Goal: Transaction & Acquisition: Obtain resource

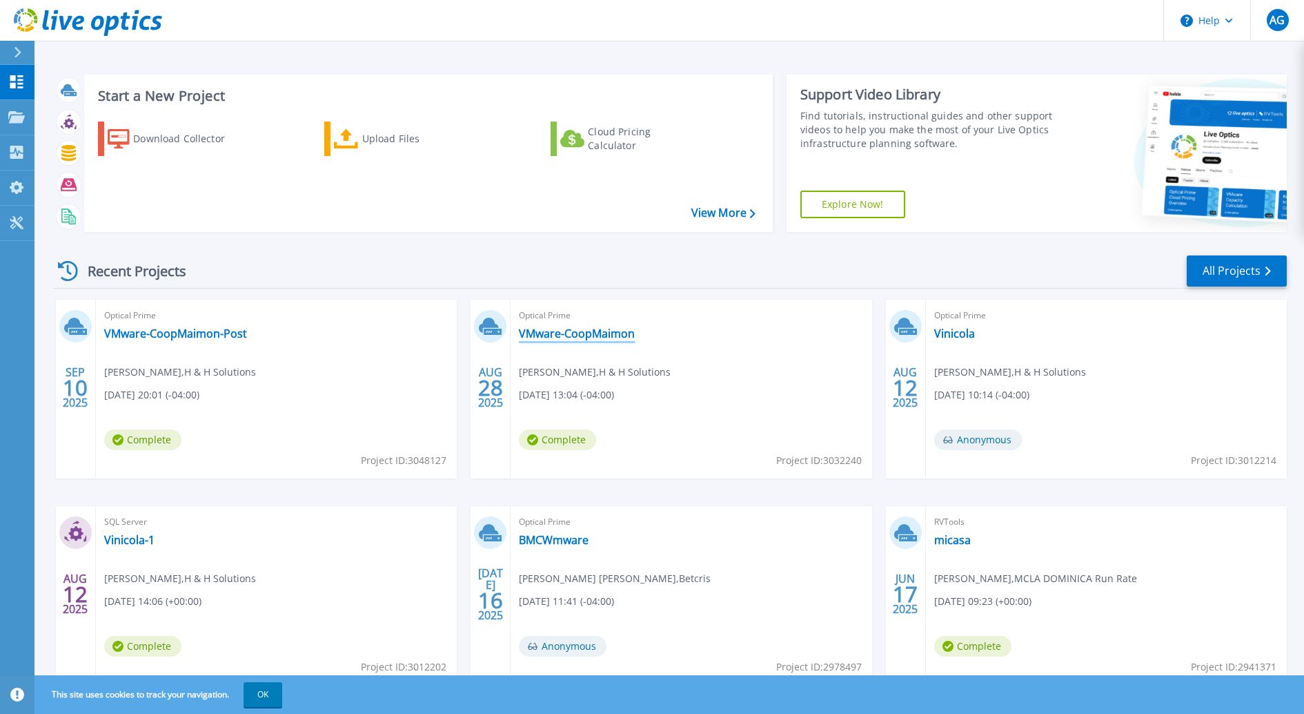
click at [566, 331] on link "VMware-CoopMaimon" at bounding box center [577, 333] width 116 height 14
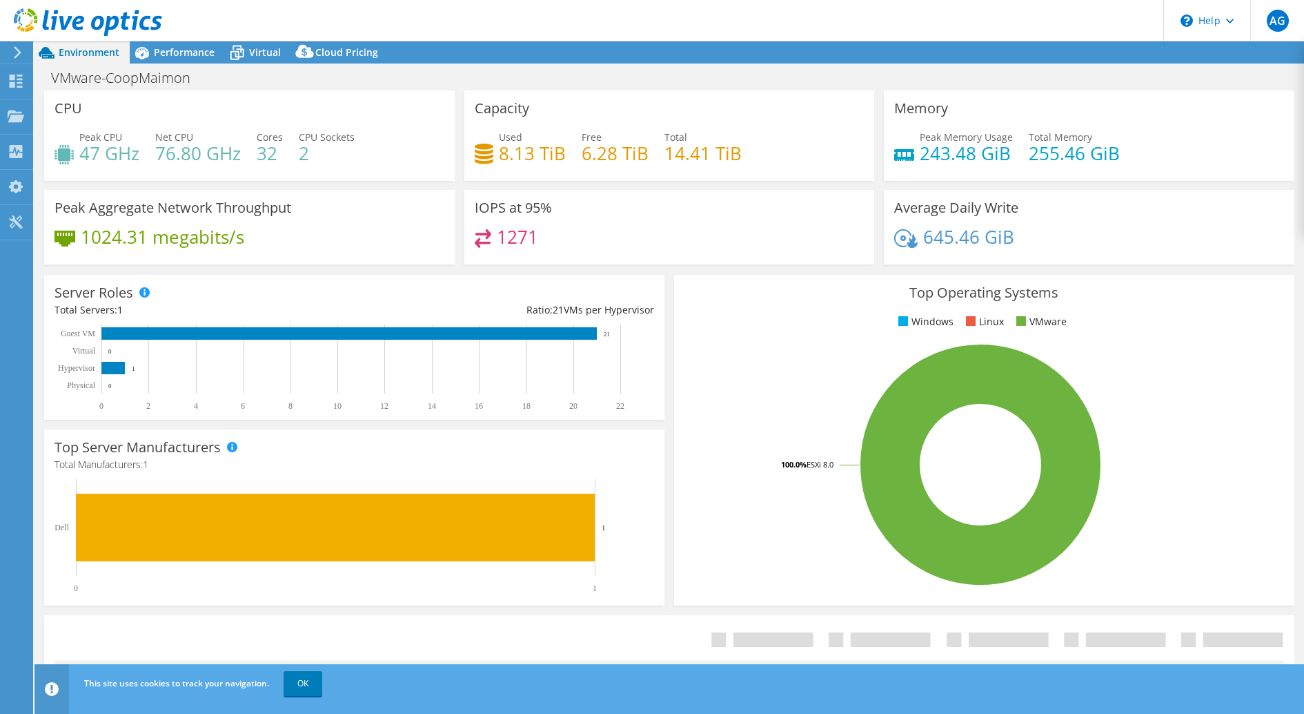
select select "USD"
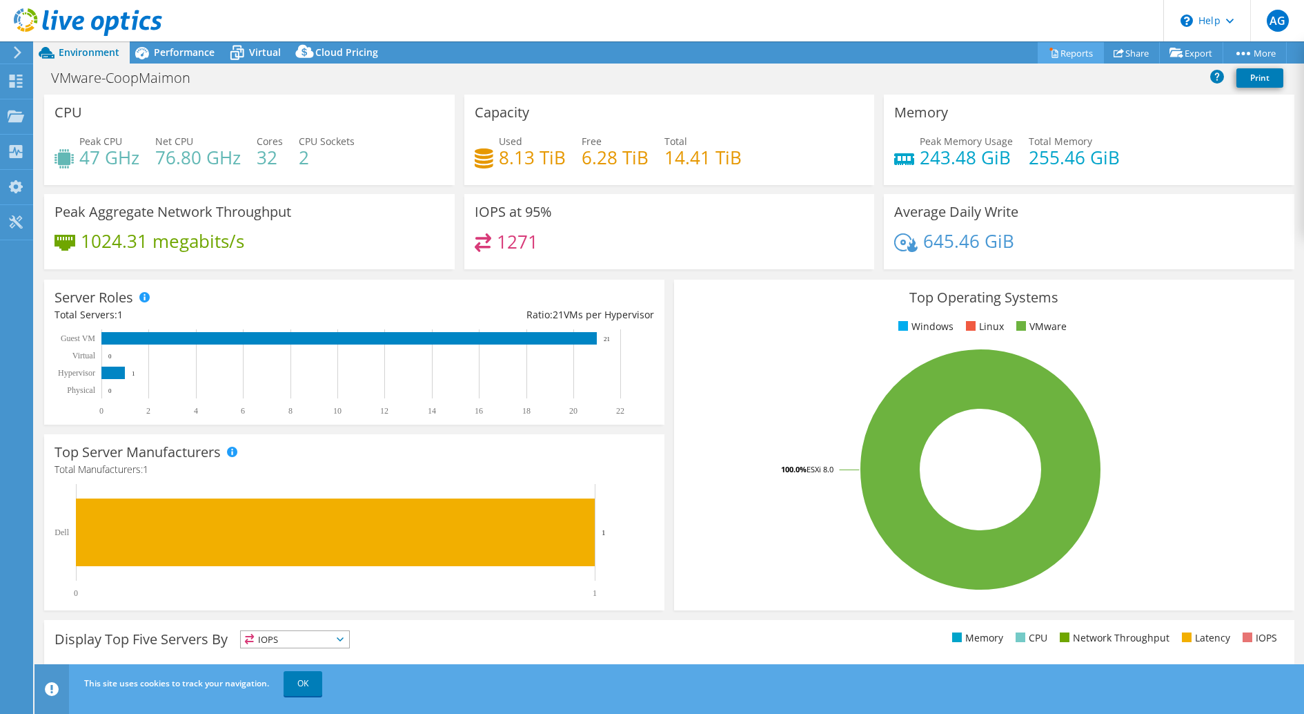
click at [1064, 53] on link "Reports" at bounding box center [1071, 52] width 66 height 21
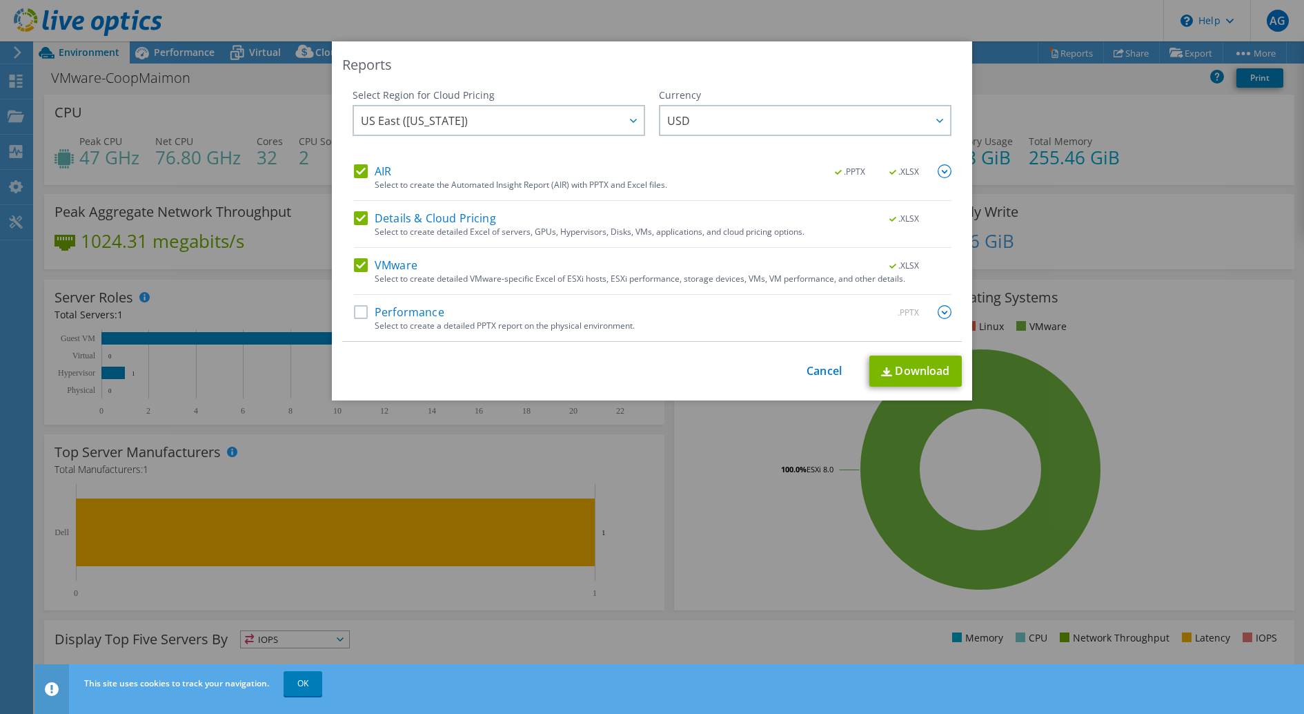
click at [365, 308] on label "Performance" at bounding box center [399, 312] width 90 height 14
click at [0, 0] on input "Performance" at bounding box center [0, 0] width 0 height 0
click at [910, 359] on link "Download" at bounding box center [915, 370] width 92 height 31
click at [826, 373] on link "Cancel" at bounding box center [824, 370] width 35 height 13
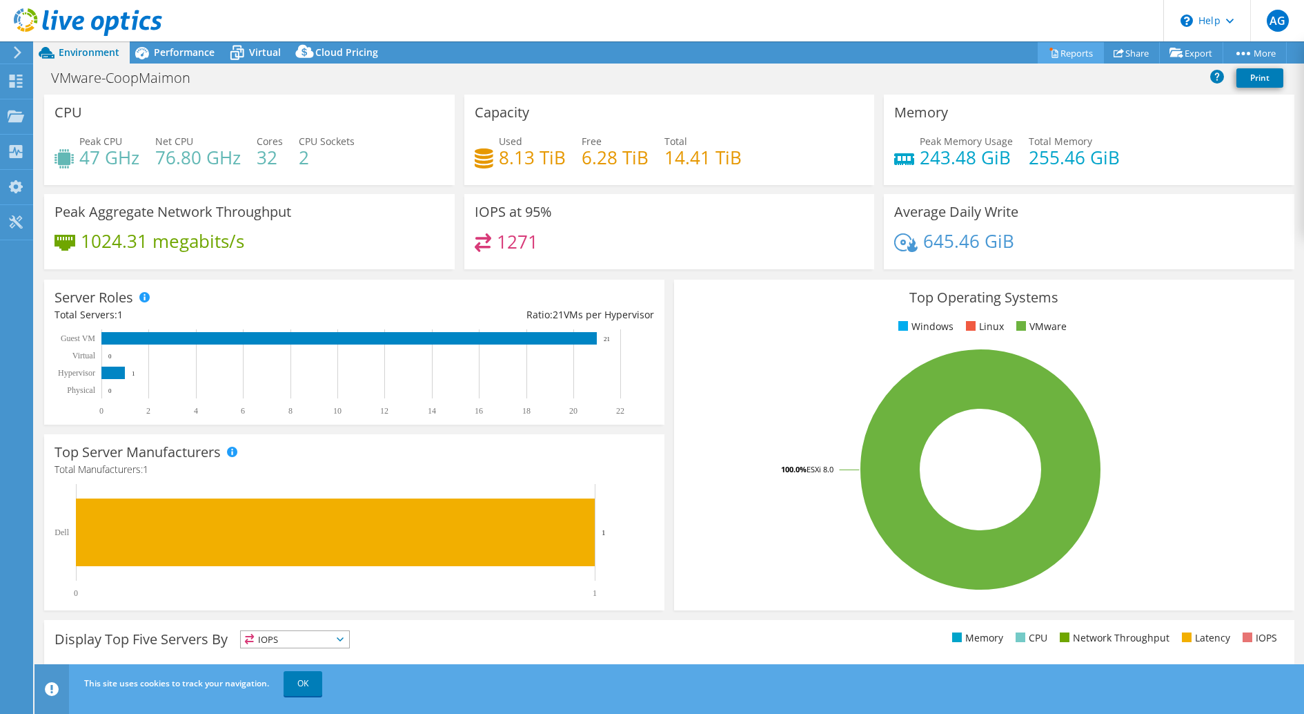
click at [1067, 53] on link "Reports" at bounding box center [1071, 52] width 66 height 21
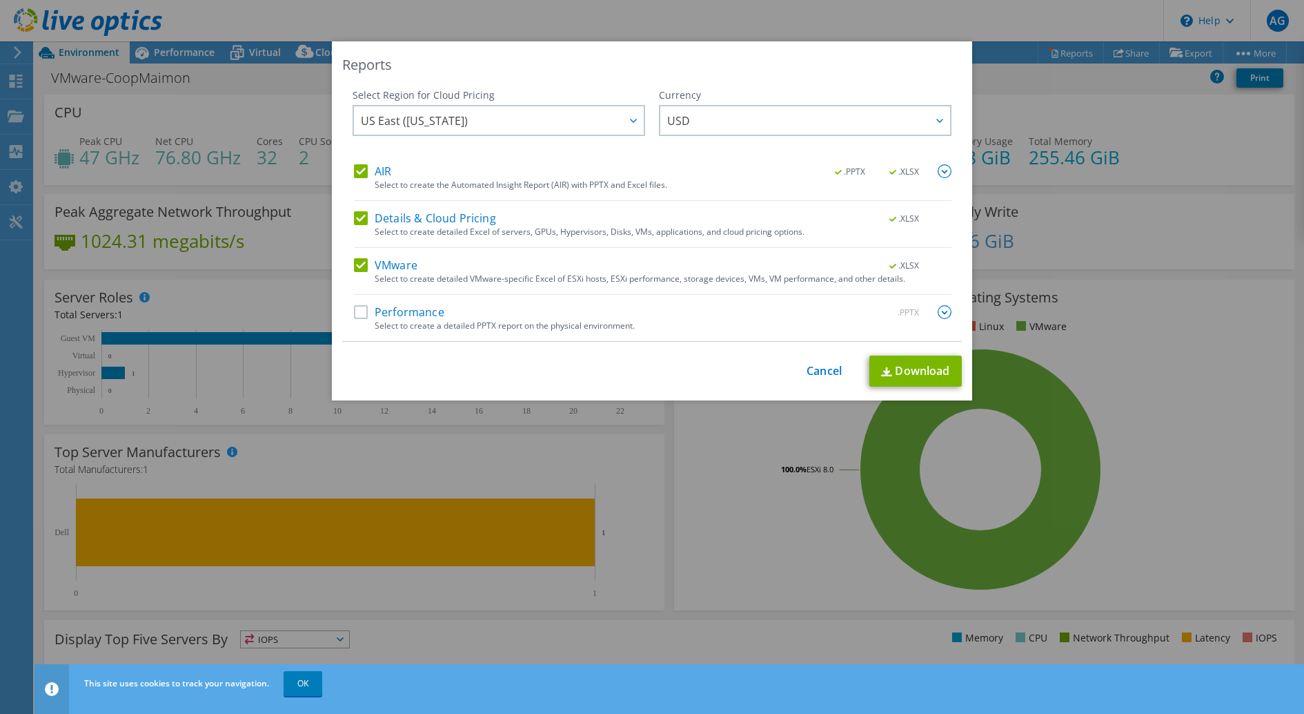
click at [947, 309] on img at bounding box center [945, 312] width 14 height 14
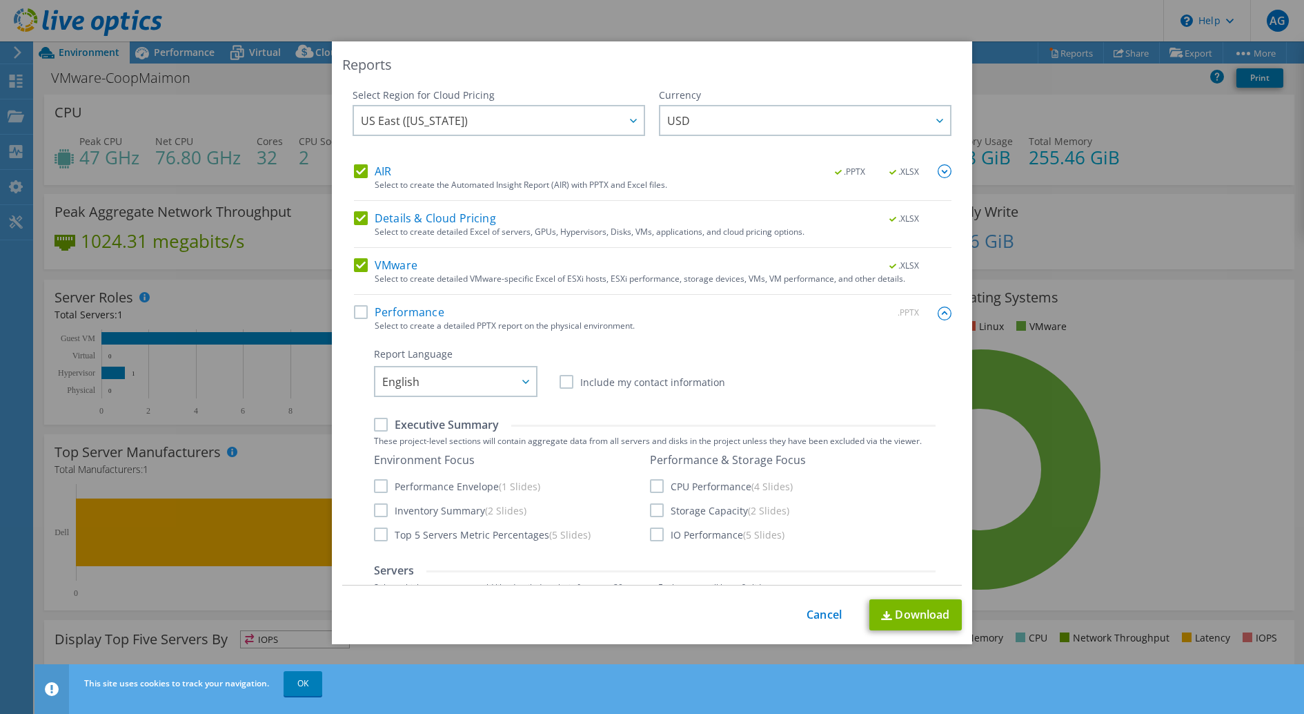
click at [946, 171] on img at bounding box center [945, 171] width 14 height 14
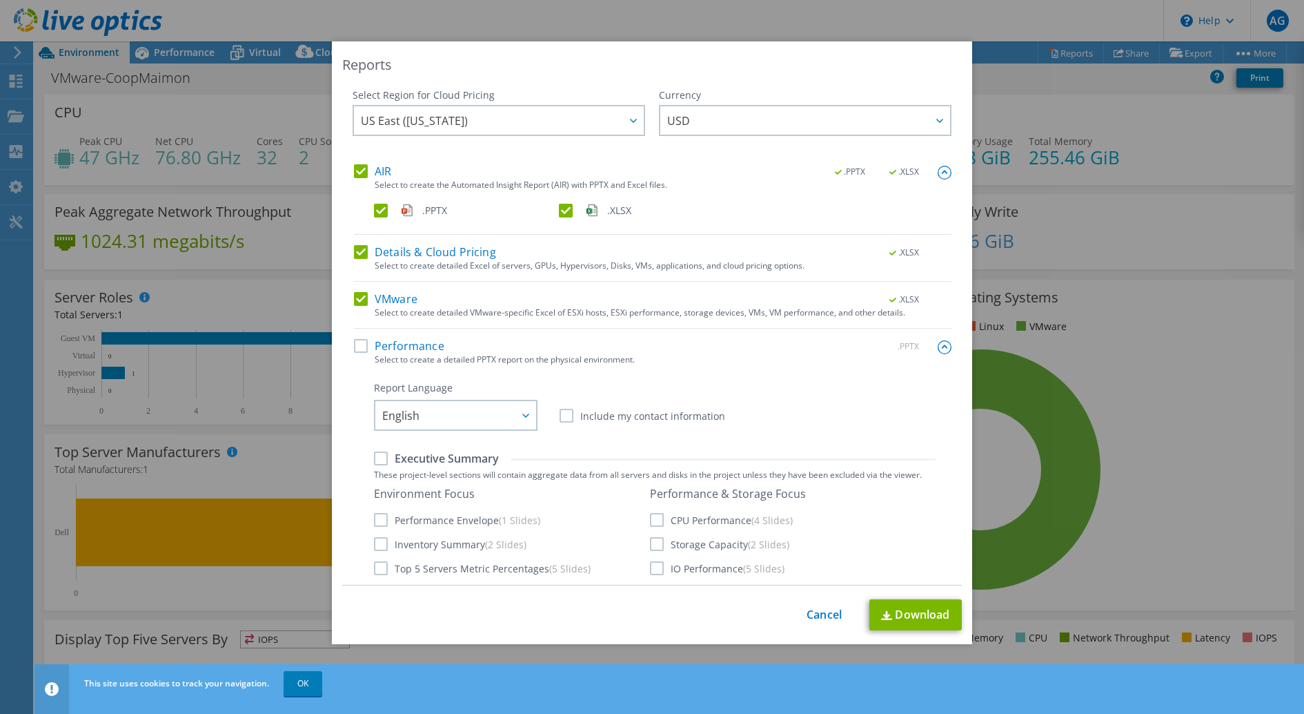
click at [380, 458] on label "Executive Summary" at bounding box center [436, 458] width 125 height 15
click at [0, 0] on input "Executive Summary" at bounding box center [0, 0] width 0 height 0
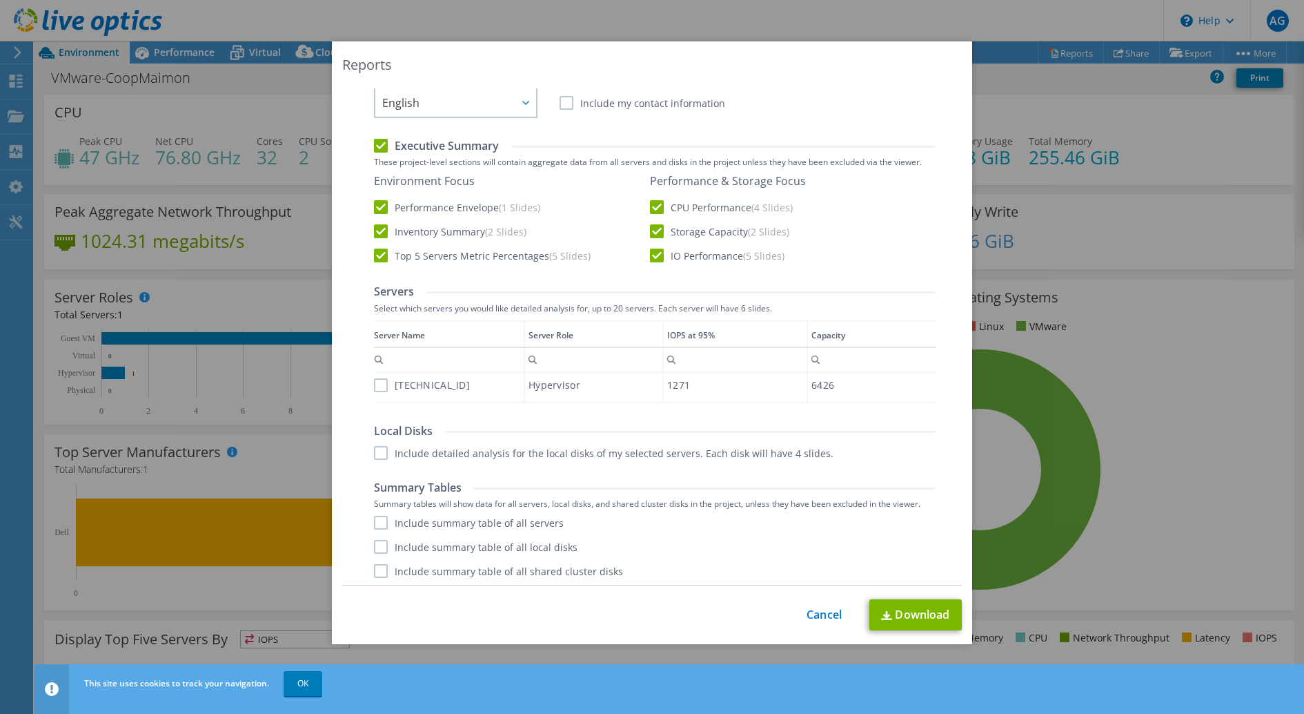
scroll to position [315, 0]
click at [382, 380] on label "[TECHNICAL_ID]" at bounding box center [422, 383] width 96 height 14
click at [0, 0] on input "[TECHNICAL_ID]" at bounding box center [0, 0] width 0 height 0
click at [383, 451] on label "Include detailed analysis for the local disks of my selected servers. Each disk…" at bounding box center [604, 451] width 460 height 14
click at [0, 0] on input "Include detailed analysis for the local disks of my selected servers. Each disk…" at bounding box center [0, 0] width 0 height 0
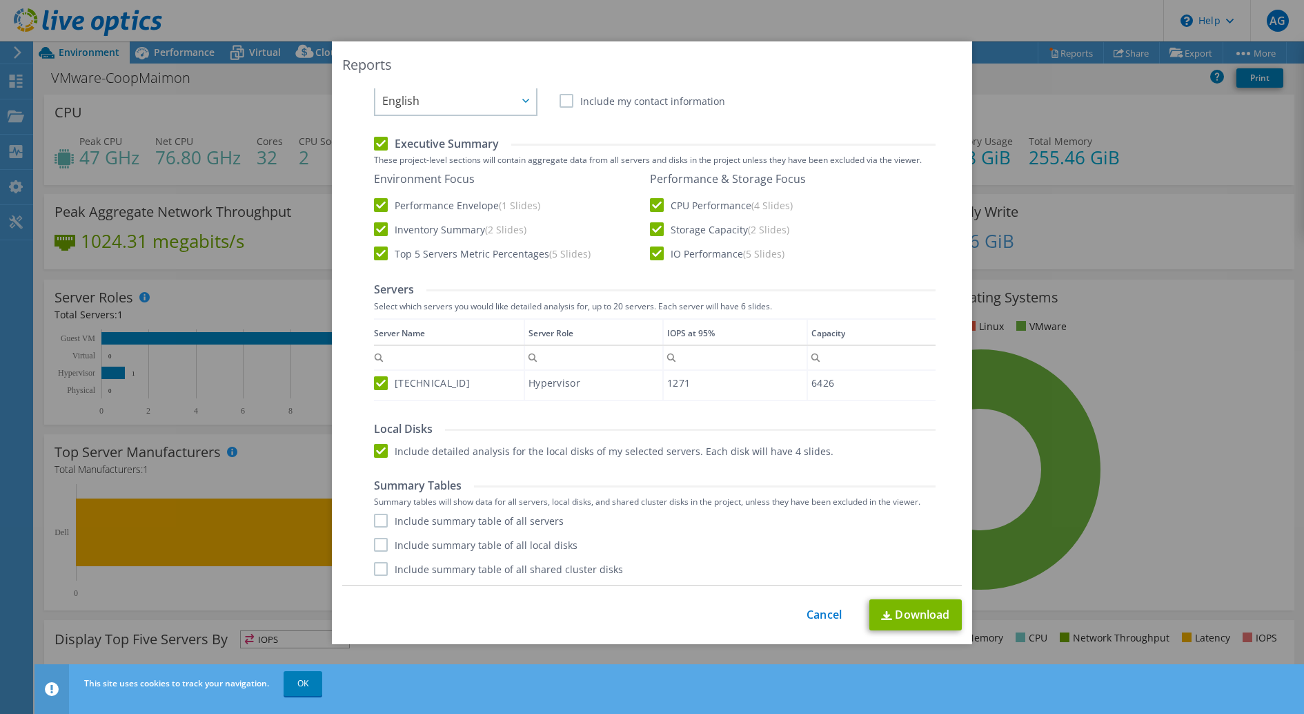
click at [377, 520] on label "Include summary table of all servers" at bounding box center [469, 520] width 190 height 14
click at [0, 0] on input "Include summary table of all servers" at bounding box center [0, 0] width 0 height 0
click at [382, 543] on label "Include summary table of all local disks" at bounding box center [476, 545] width 204 height 14
click at [0, 0] on input "Include summary table of all local disks" at bounding box center [0, 0] width 0 height 0
click at [382, 565] on label "Include summary table of all shared cluster disks" at bounding box center [498, 569] width 249 height 14
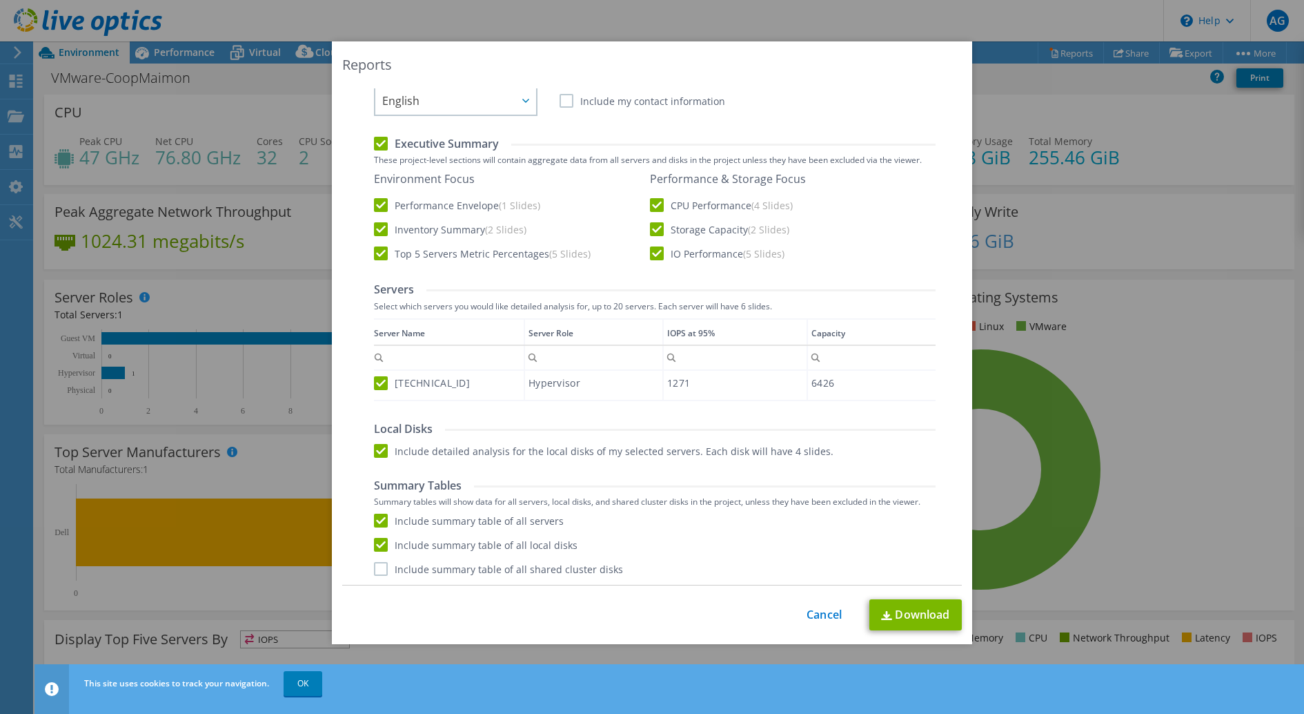
click at [0, 0] on input "Include summary table of all shared cluster disks" at bounding box center [0, 0] width 0 height 0
click at [912, 616] on link "Download" at bounding box center [915, 614] width 92 height 31
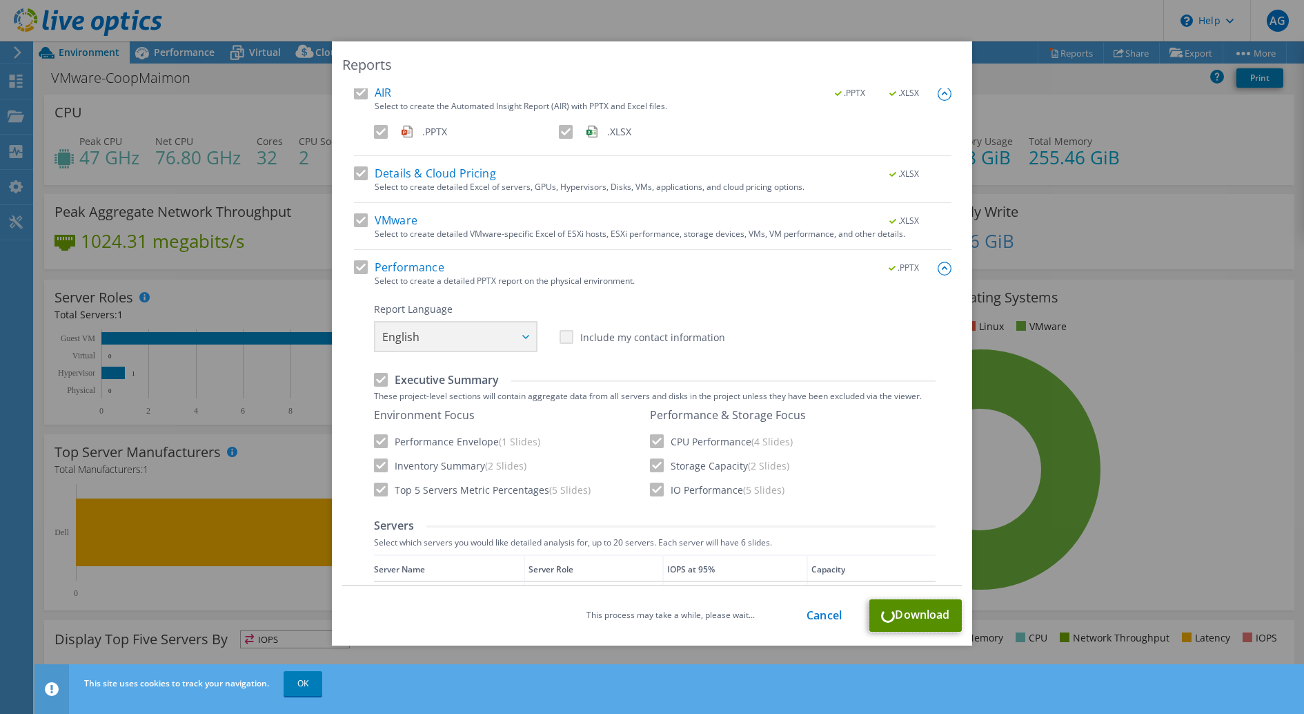
scroll to position [77, 0]
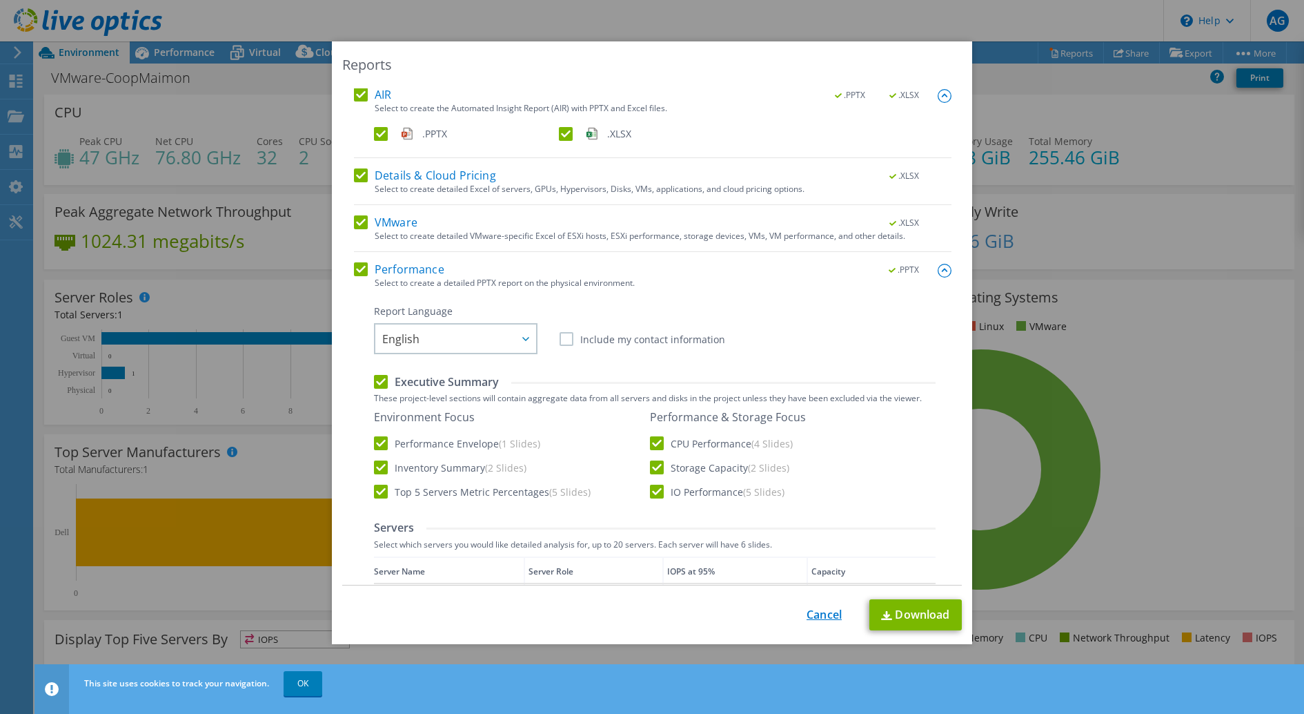
click at [825, 611] on link "Cancel" at bounding box center [824, 614] width 35 height 13
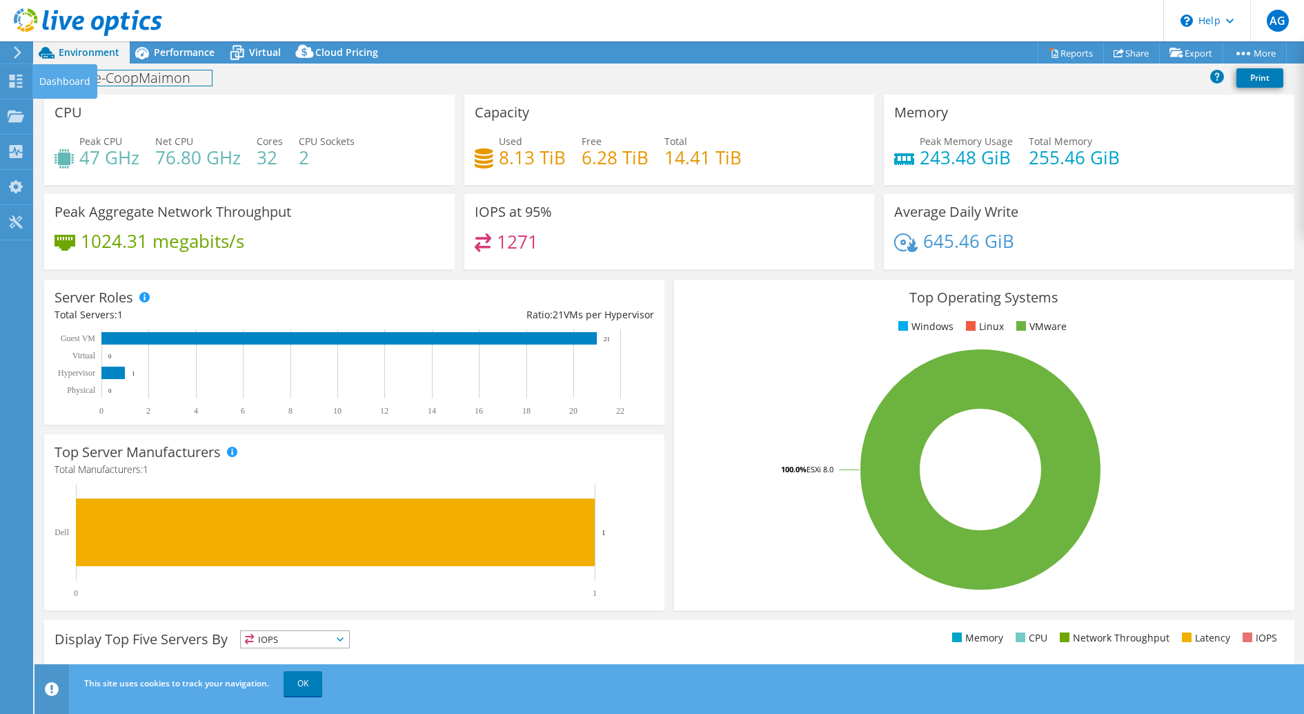
drag, startPoint x: 20, startPoint y: 75, endPoint x: 203, endPoint y: 76, distance: 182.9
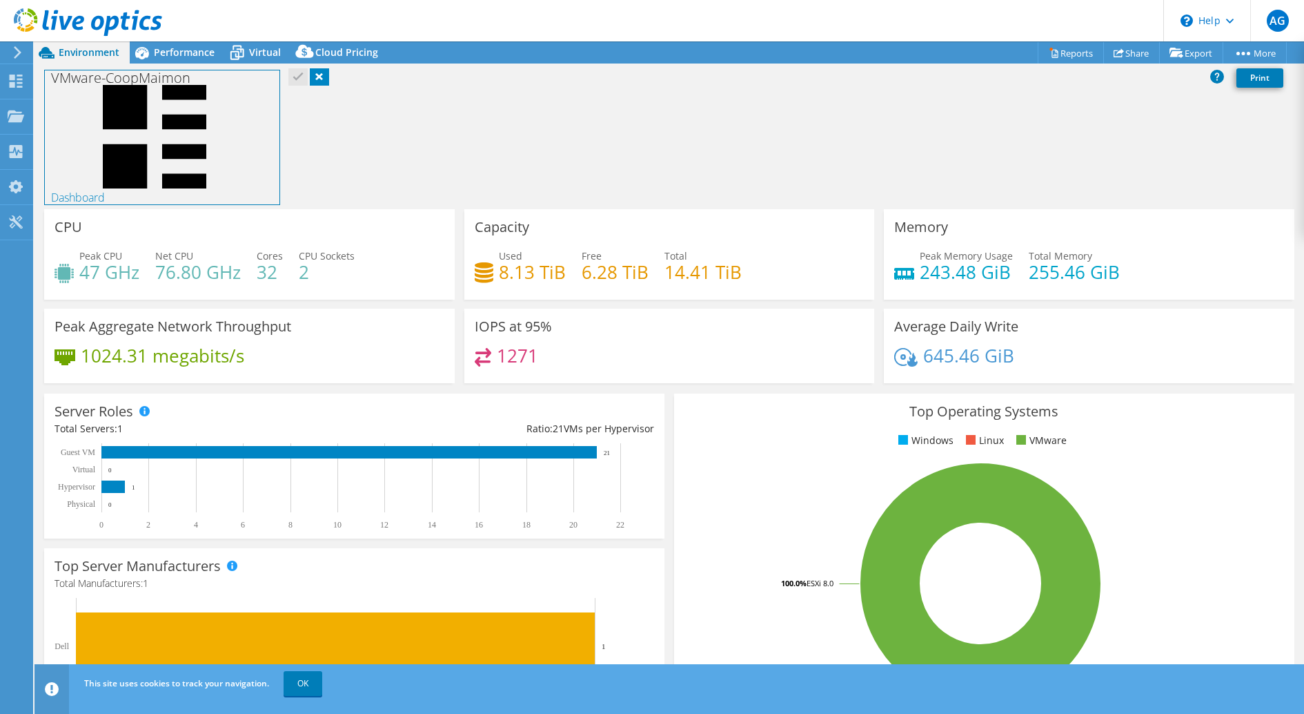
click at [275, 119] on h1 "VMware-CoopMaimon Dashboard" at bounding box center [162, 137] width 235 height 134
click at [191, 54] on span "Performance" at bounding box center [184, 52] width 61 height 13
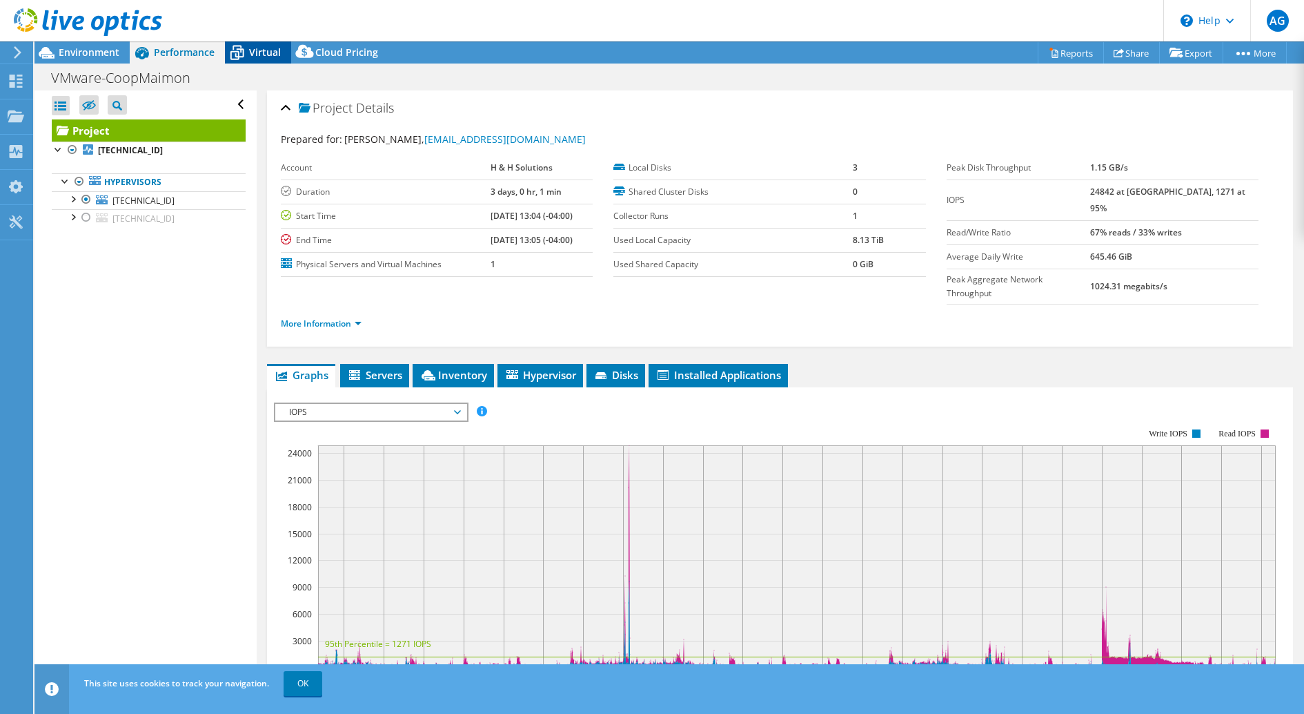
click at [253, 46] on span "Virtual" at bounding box center [265, 52] width 32 height 13
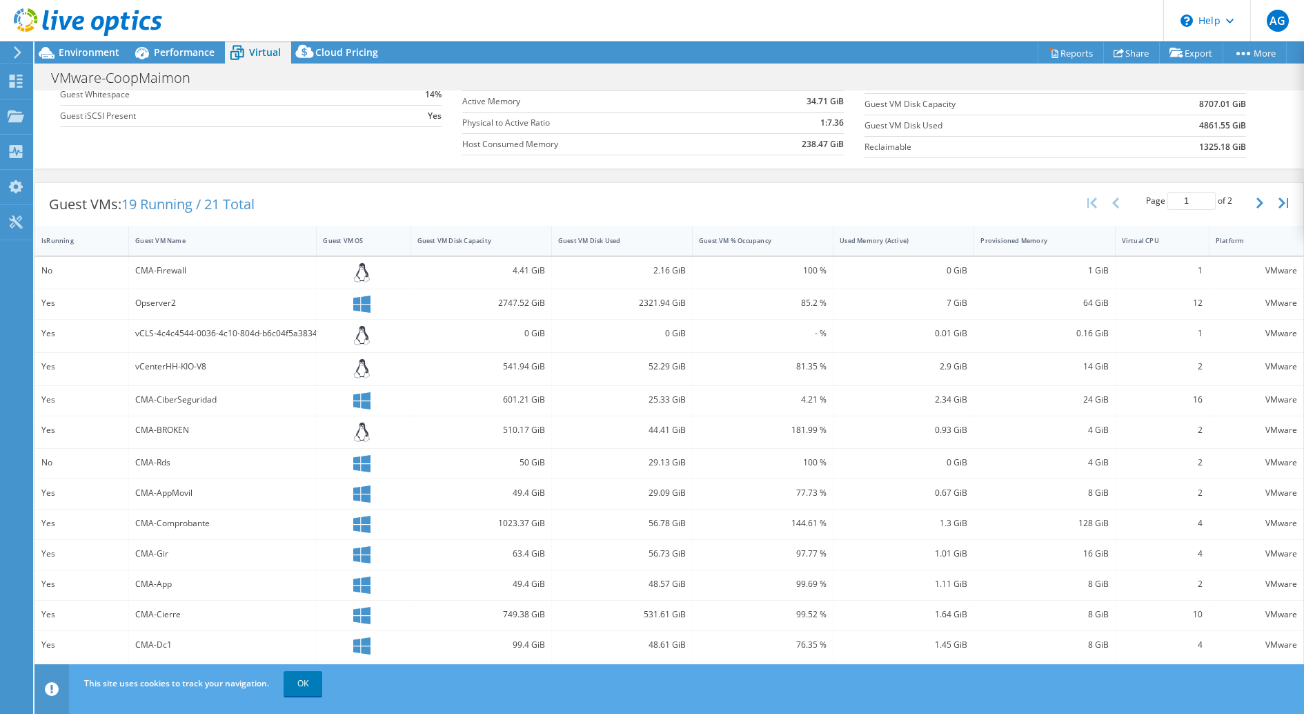
scroll to position [0, 0]
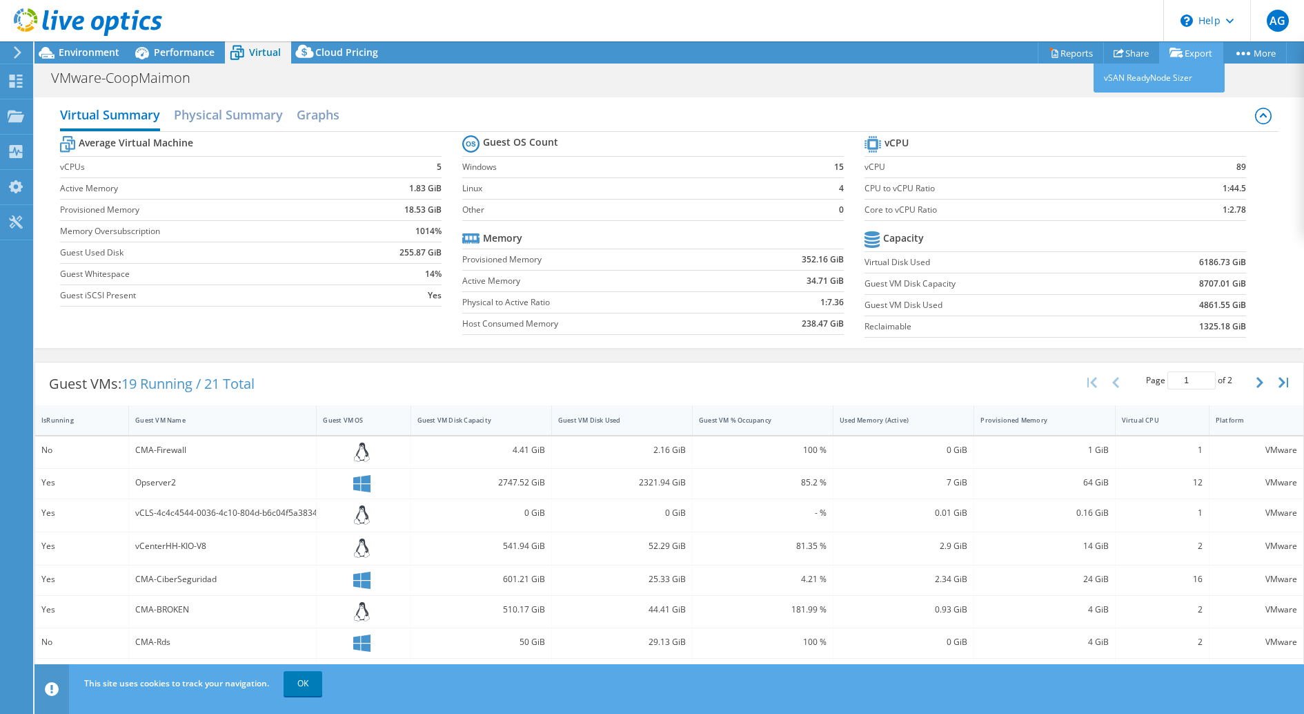
drag, startPoint x: 1201, startPoint y: 53, endPoint x: 1243, endPoint y: 51, distance: 42.8
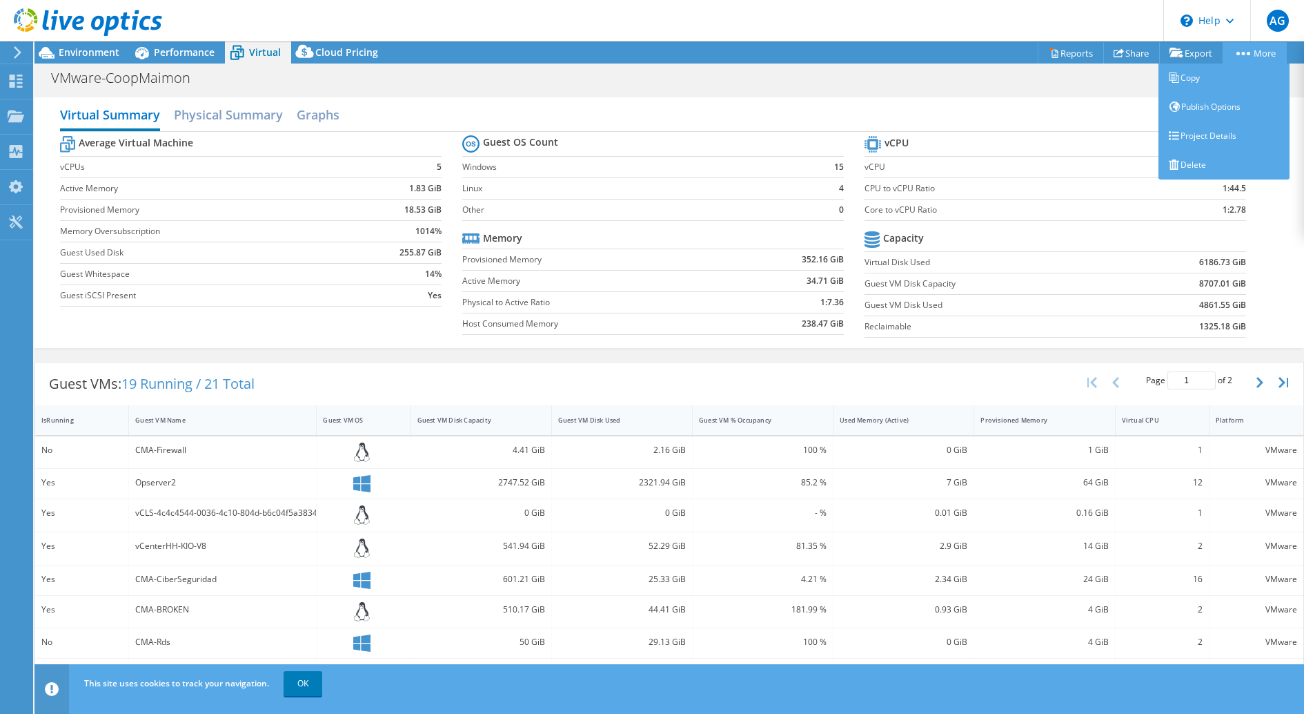
click at [1245, 52] on icon at bounding box center [1244, 53] width 14 height 3
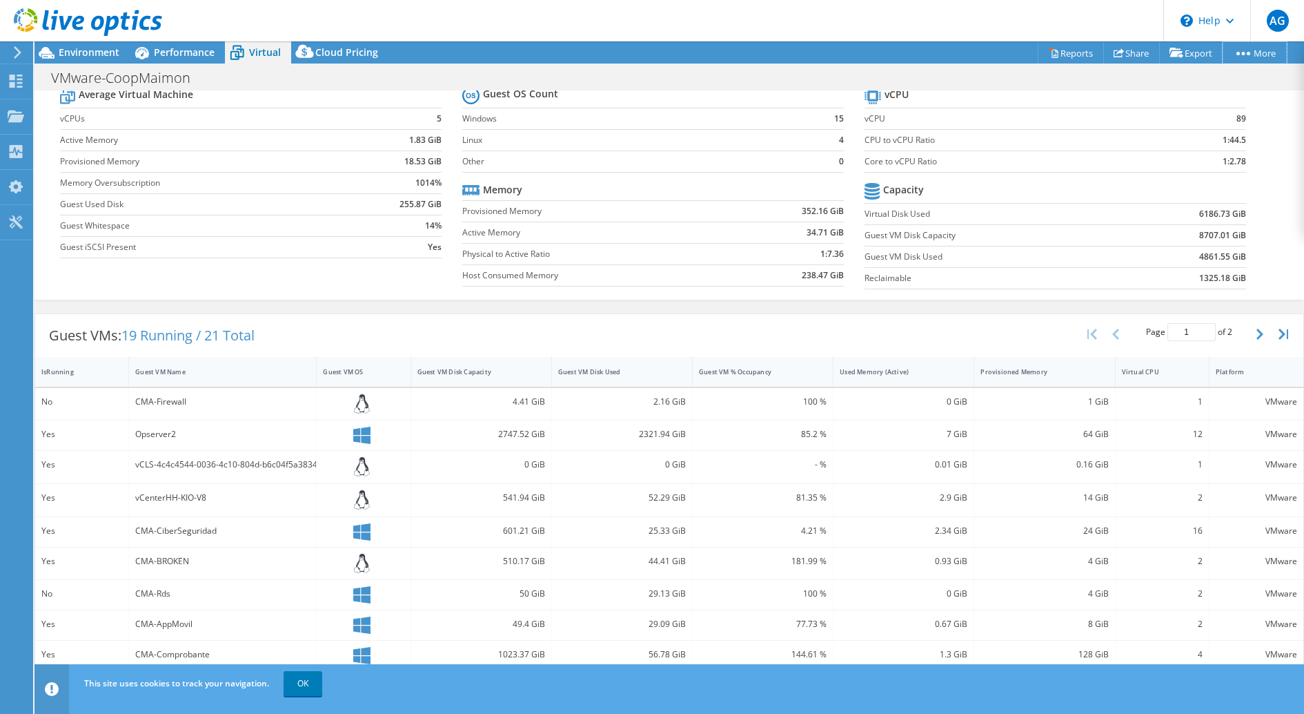
scroll to position [50, 0]
drag, startPoint x: 43, startPoint y: 345, endPoint x: 326, endPoint y: 437, distance: 297.4
click at [326, 437] on div "Guest VMs: 19 Running / 21 Total Page 1 of 2 5 rows 10 rows 20 rows 25 rows 50 …" at bounding box center [670, 582] width 1270 height 540
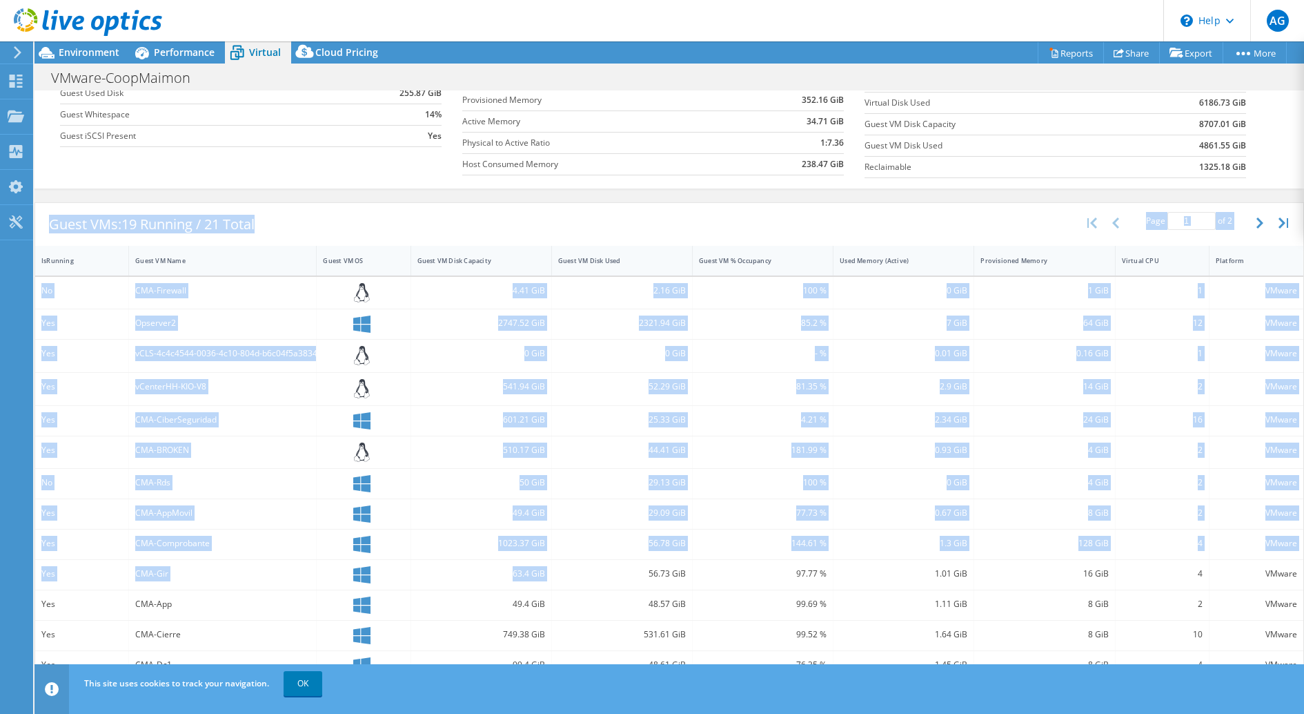
scroll to position [214, 0]
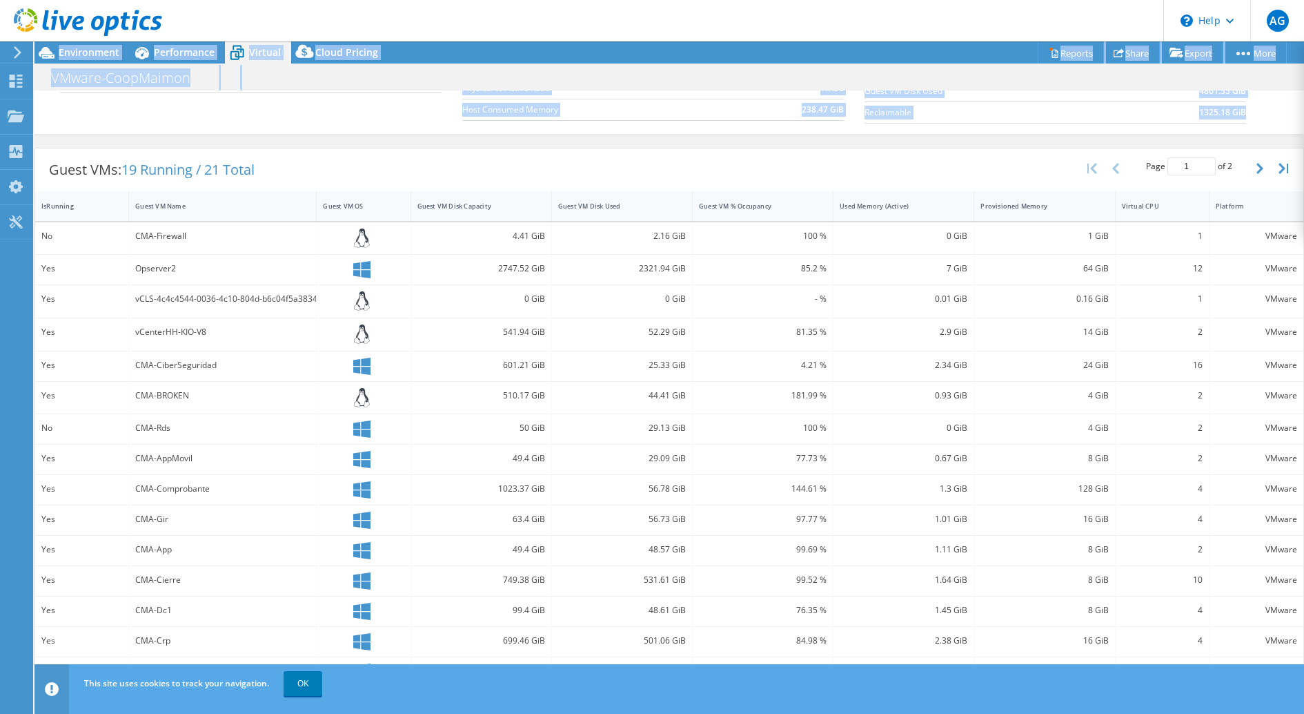
drag, startPoint x: 50, startPoint y: 330, endPoint x: 655, endPoint y: 692, distance: 705.3
click at [655, 692] on div "AG End User Alfredo Guerrero aguerrero@hyhsolutions.com.do MCLA DOMINICA Run Ra…" at bounding box center [652, 357] width 1304 height 714
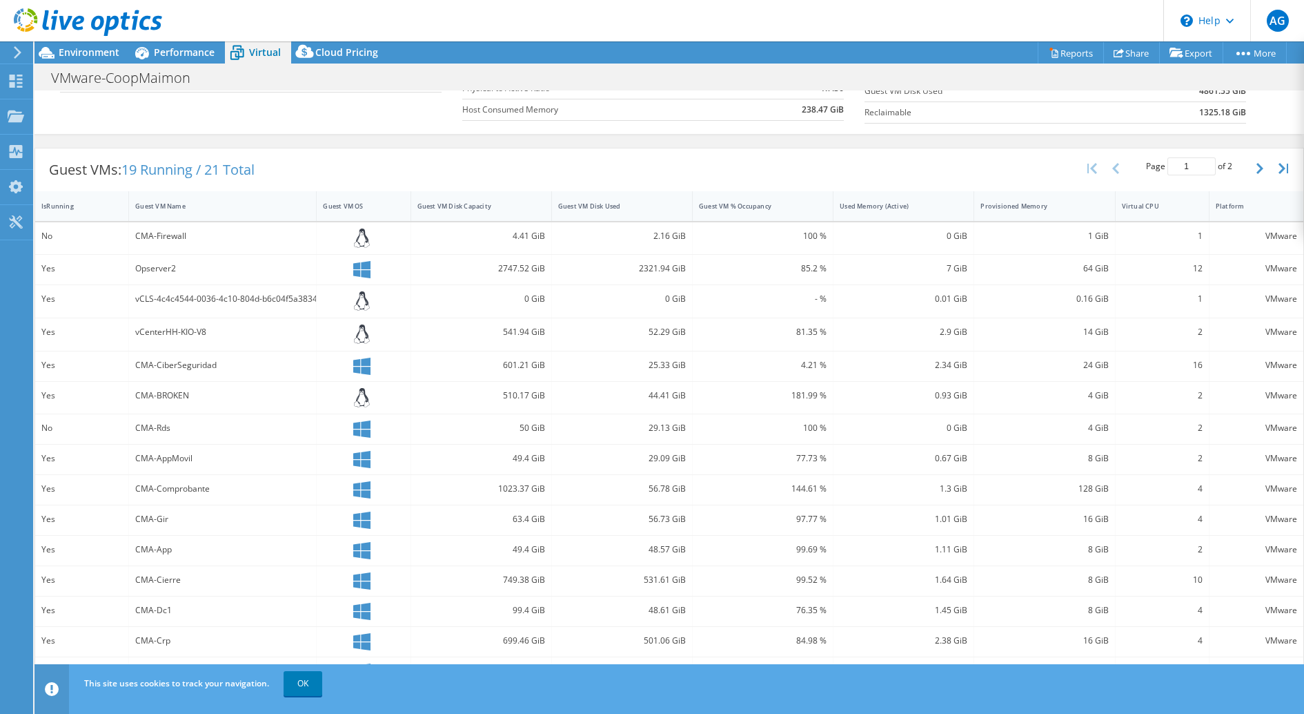
click at [690, 444] on div "29.09 GiB" at bounding box center [622, 459] width 141 height 30
click at [304, 685] on link "OK" at bounding box center [303, 683] width 39 height 25
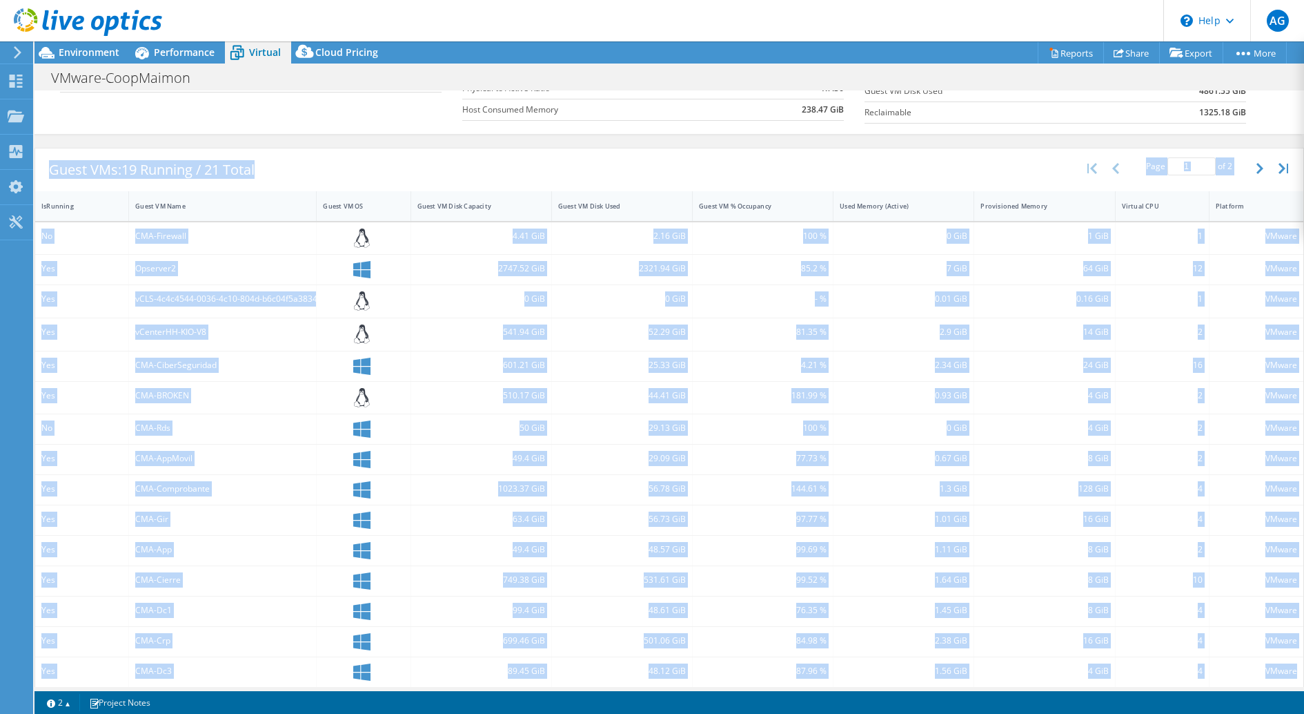
drag, startPoint x: 49, startPoint y: 167, endPoint x: 1297, endPoint y: 665, distance: 1343.8
click at [1297, 665] on div "Guest VMs: 19 Running / 21 Total Page 1 of 2 5 rows 10 rows 20 rows 25 rows 50 …" at bounding box center [670, 418] width 1270 height 540
copy div "Guest VMs: 19 Running / 21 Total Page of 2 5 rows 10 rows 20 rows 25 rows 50 ro…"
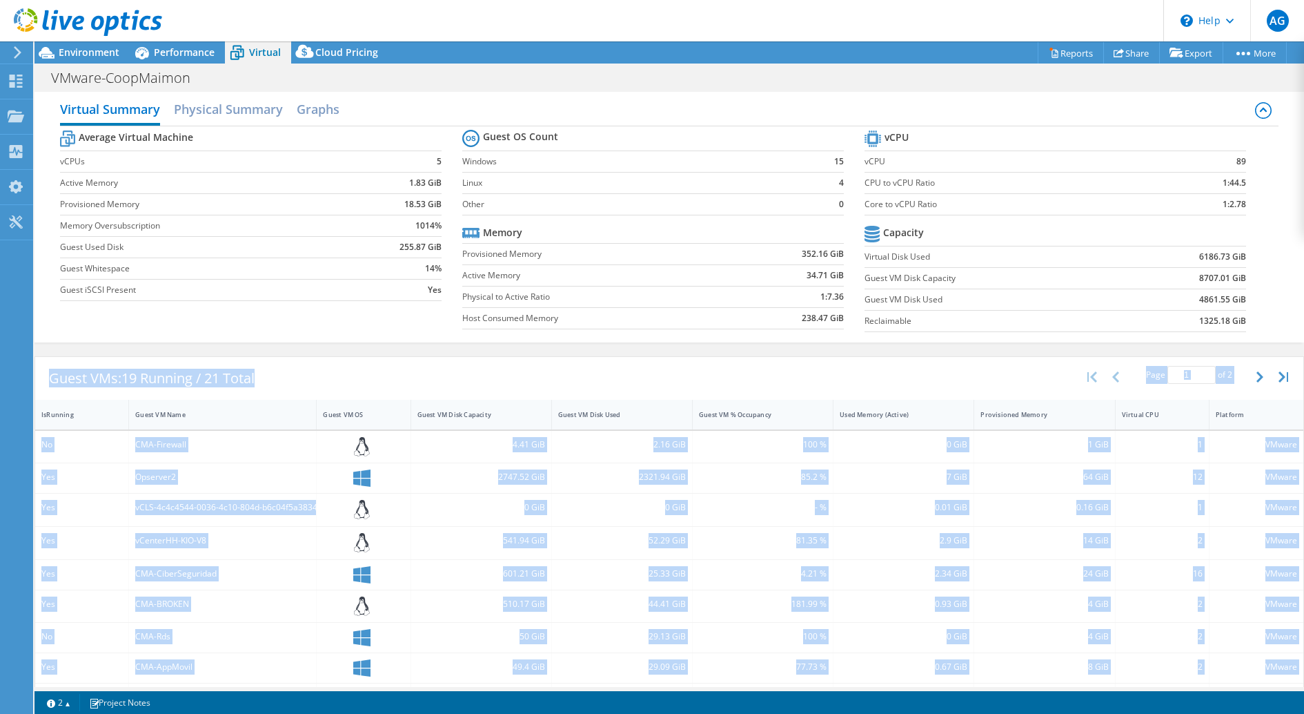
scroll to position [2, 0]
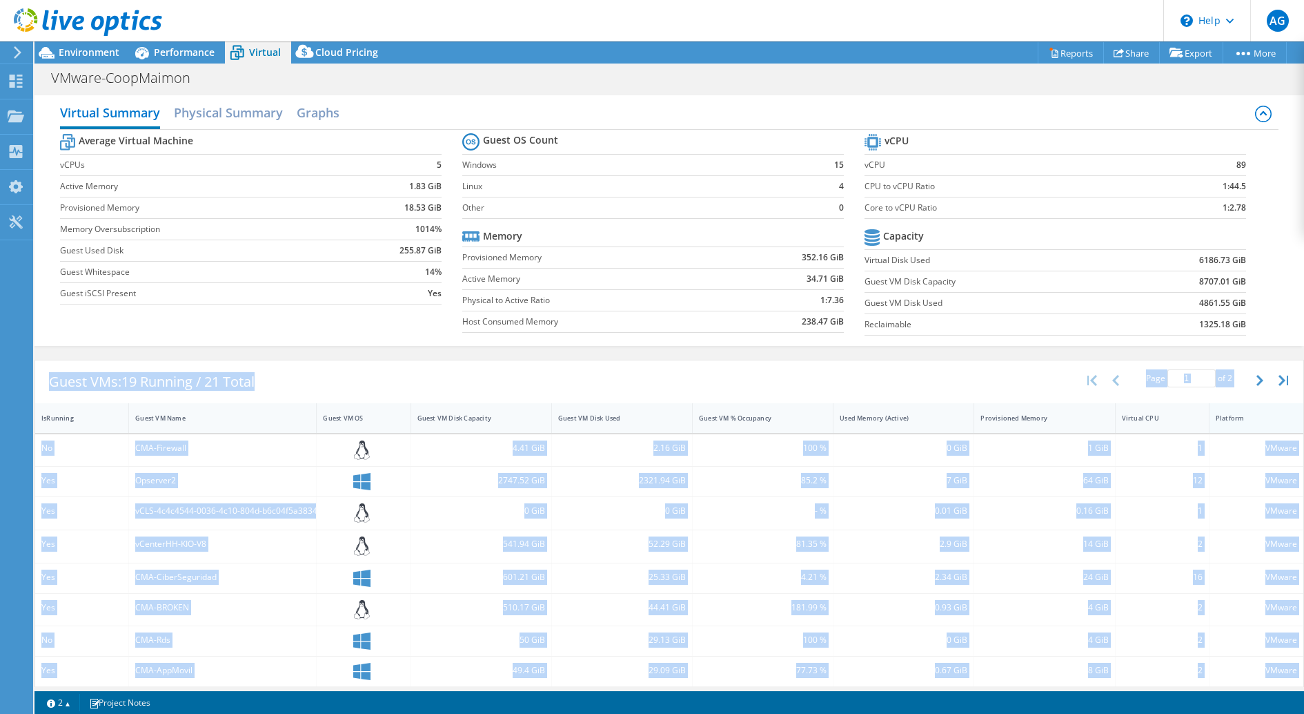
click at [1243, 403] on div "Platform" at bounding box center [1257, 418] width 94 height 30
click at [1259, 375] on icon "button" at bounding box center [1260, 380] width 7 height 11
type input "2"
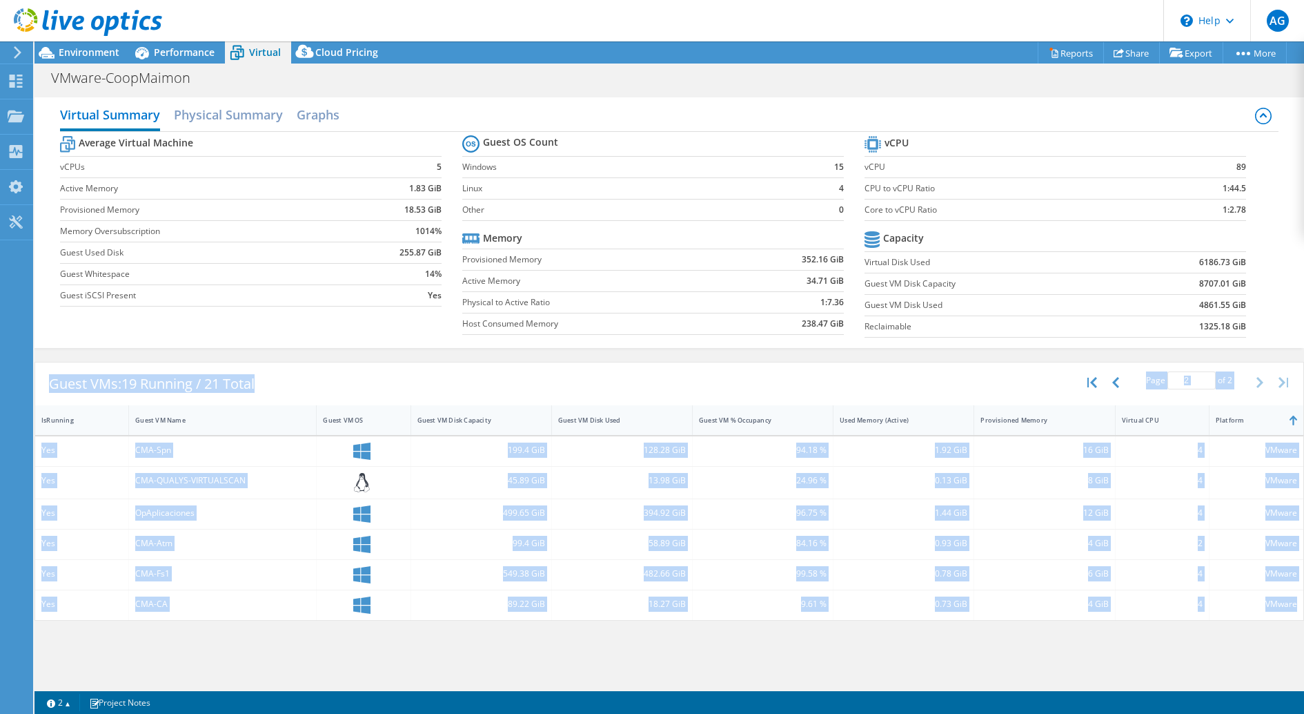
scroll to position [0, 0]
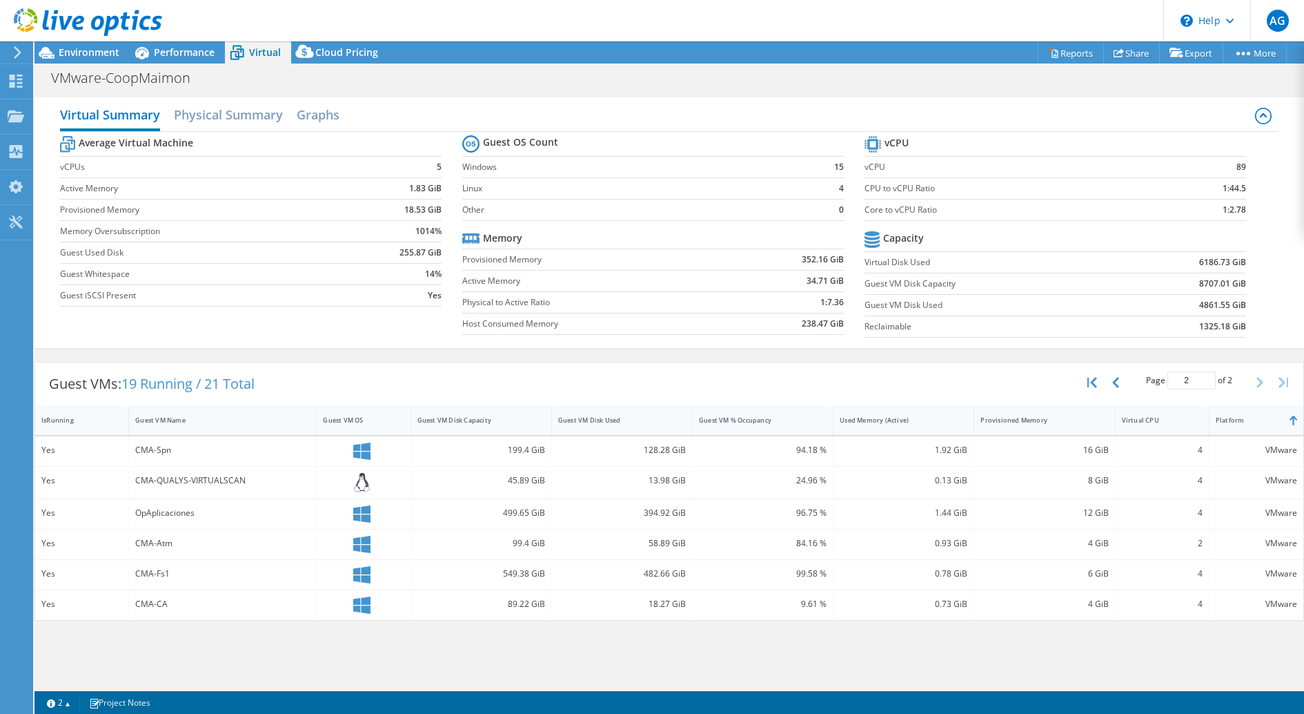
click at [430, 673] on div "Virtual Summary Physical Summary Graphs Average Virtual Machine vCPUs 5 Active …" at bounding box center [670, 388] width 1270 height 596
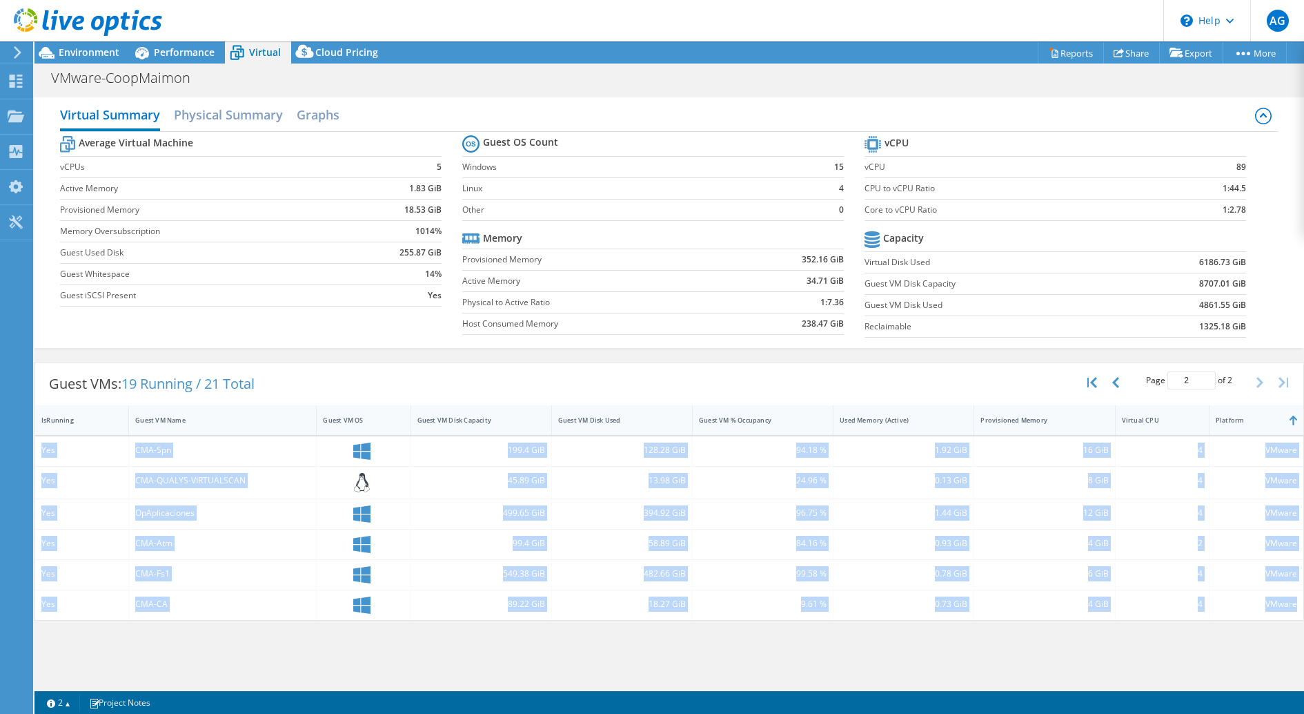
drag, startPoint x: 1300, startPoint y: 608, endPoint x: 41, endPoint y: 440, distance: 1269.8
click at [41, 440] on div "Yes CMA-Spn 199.4 GiB 128.28 GiB 94.18 % 1.92 GiB 16 GiB 4 VMware Yes CMA-QUALY…" at bounding box center [669, 528] width 1268 height 184
copy div "Yes CMA-Spn 199.4 GiB 128.28 GiB 94.18 % 1.92 GiB 16 GiB 4 VMware Yes CMA-QUALY…"
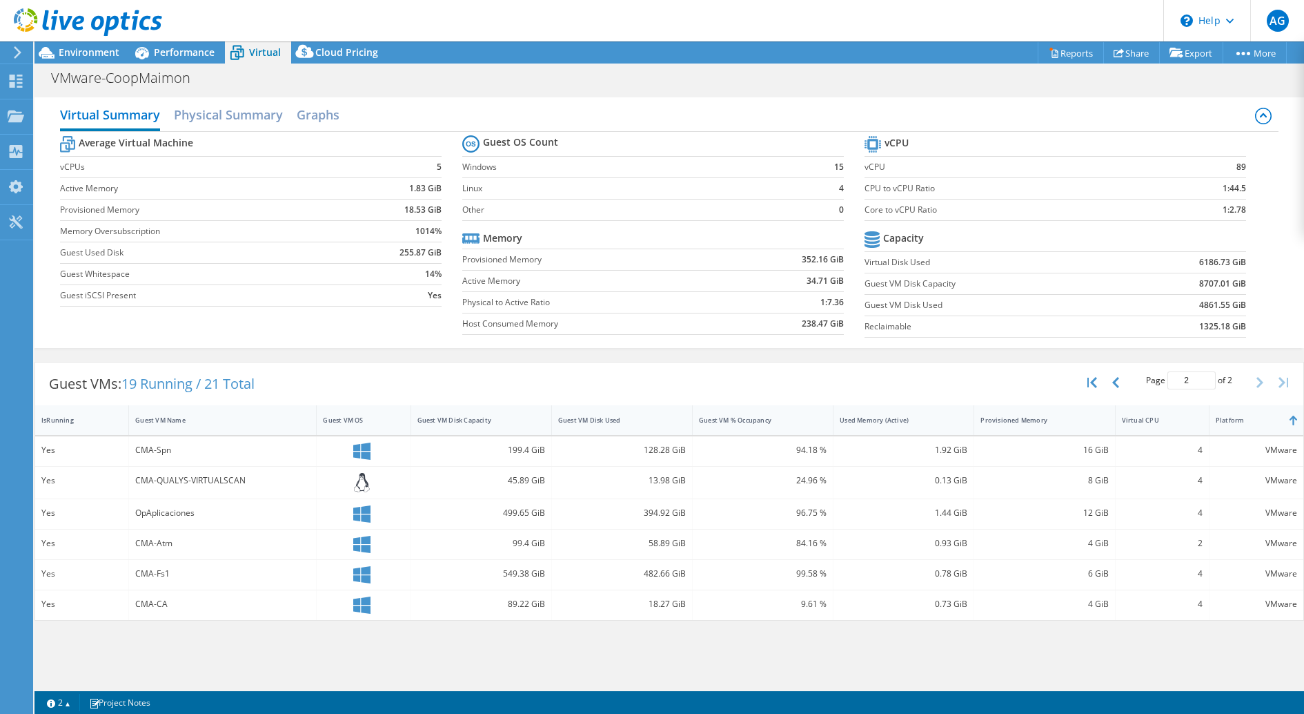
click at [313, 655] on div "Virtual Summary Physical Summary Graphs Average Virtual Machine vCPUs 5 Active …" at bounding box center [670, 388] width 1270 height 596
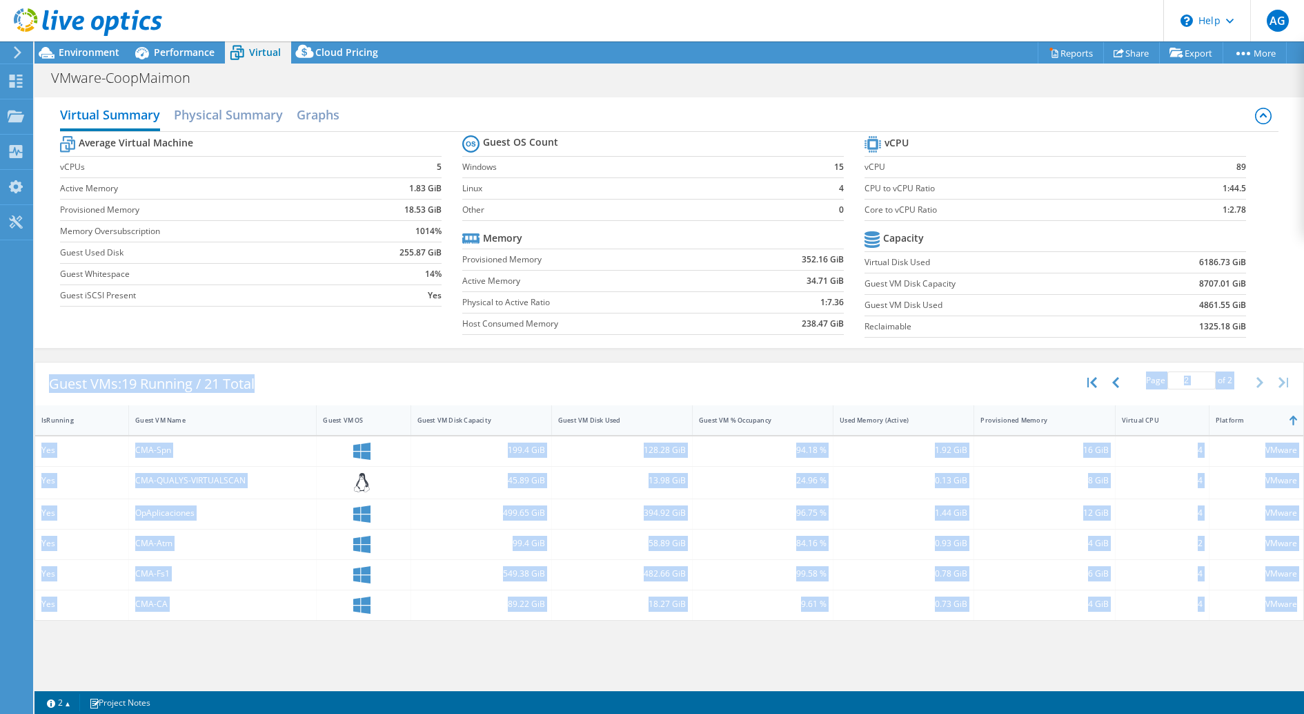
drag, startPoint x: 39, startPoint y: 363, endPoint x: 1282, endPoint y: 607, distance: 1267.3
click at [1282, 607] on div "Guest VMs: 19 Running / 21 Total Page 2 of 2 5 rows 10 rows 20 rows 25 rows 50 …" at bounding box center [670, 491] width 1270 height 259
copy div "Guest VMs: 19 Running / 21 Total Page of 2 5 rows 10 rows 20 rows 25 rows 50 ro…"
click at [14, 78] on use at bounding box center [16, 81] width 13 height 13
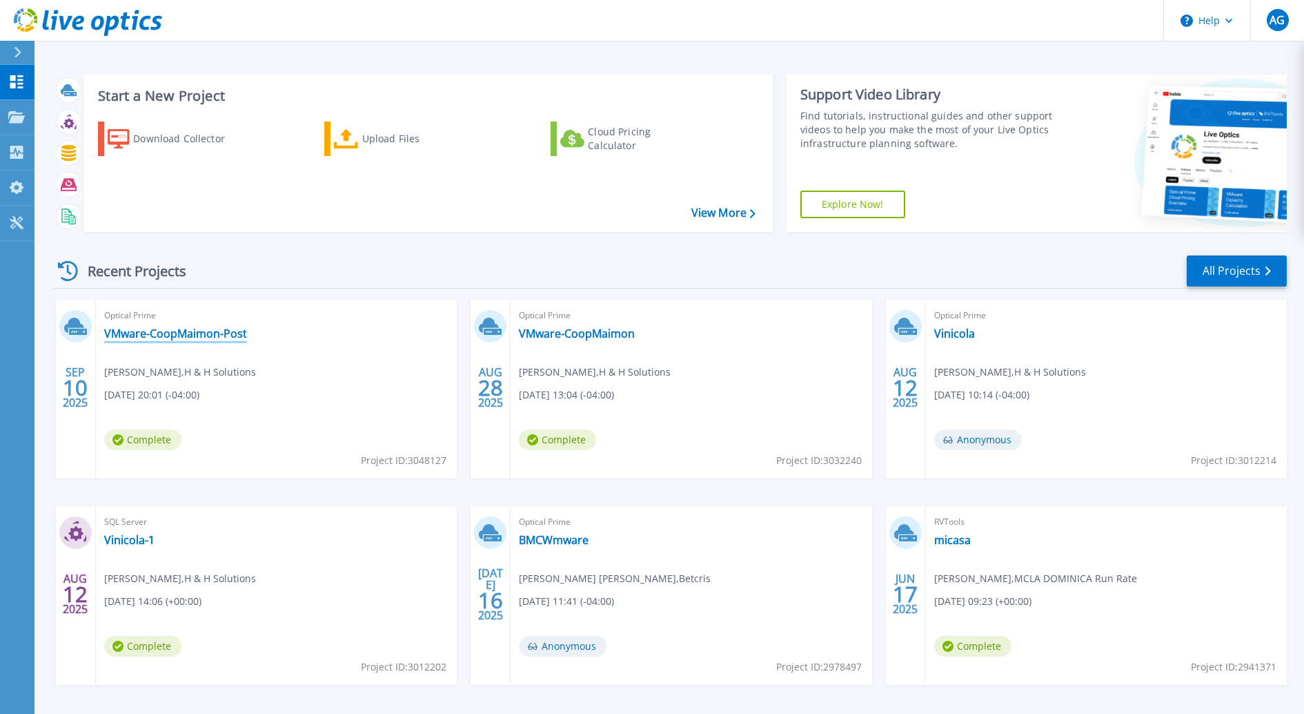
click at [166, 329] on link "VMware-CoopMaimon-Post" at bounding box center [175, 333] width 143 height 14
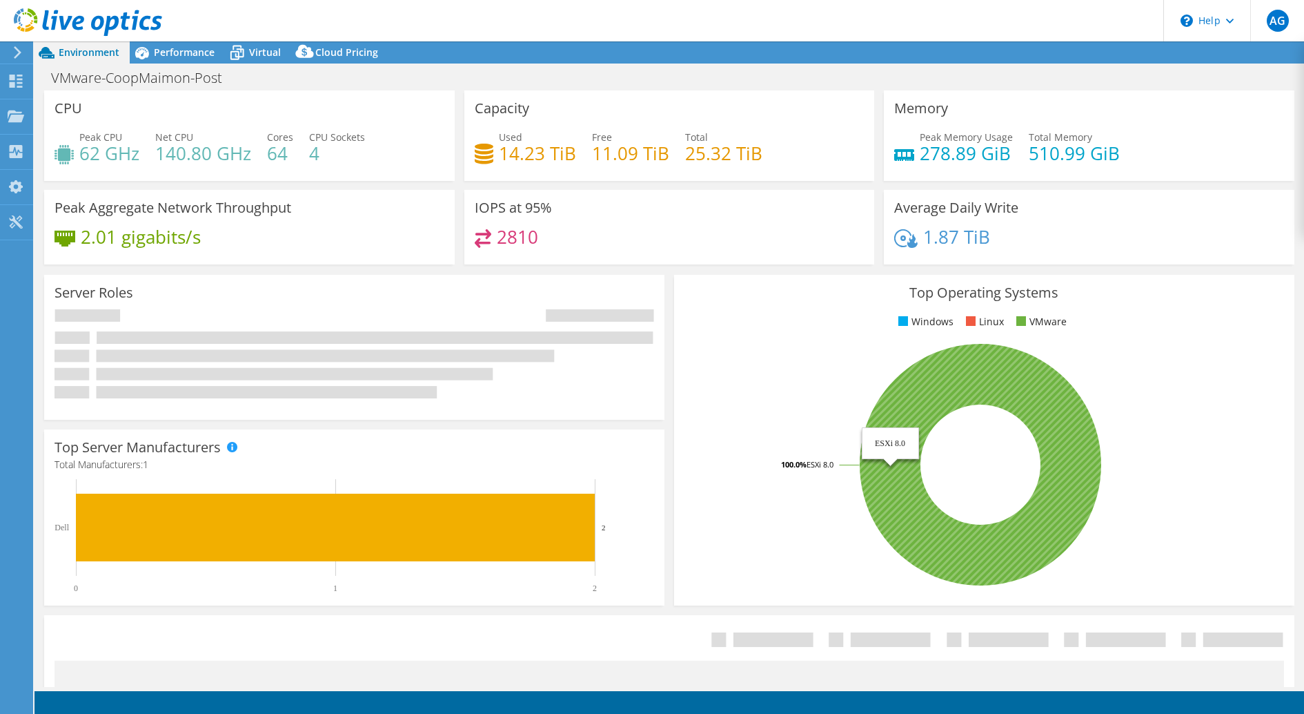
select select "USD"
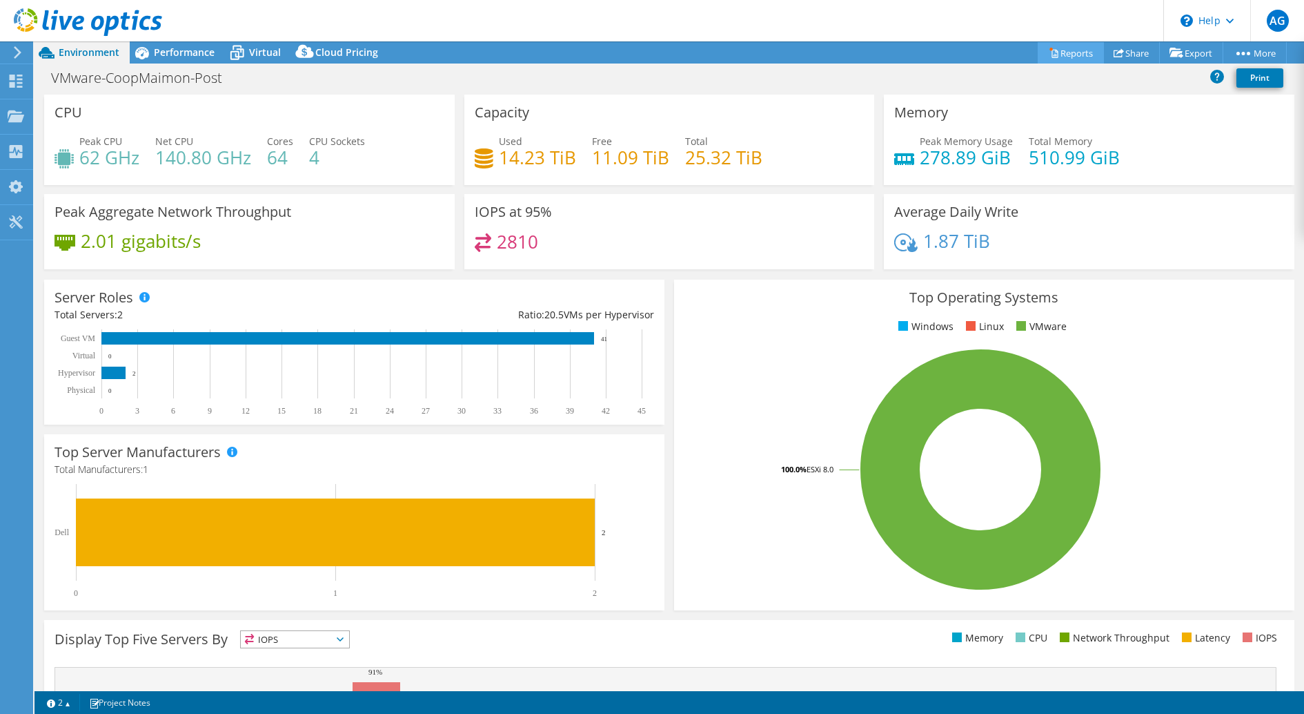
click at [1071, 53] on link "Reports" at bounding box center [1071, 52] width 66 height 21
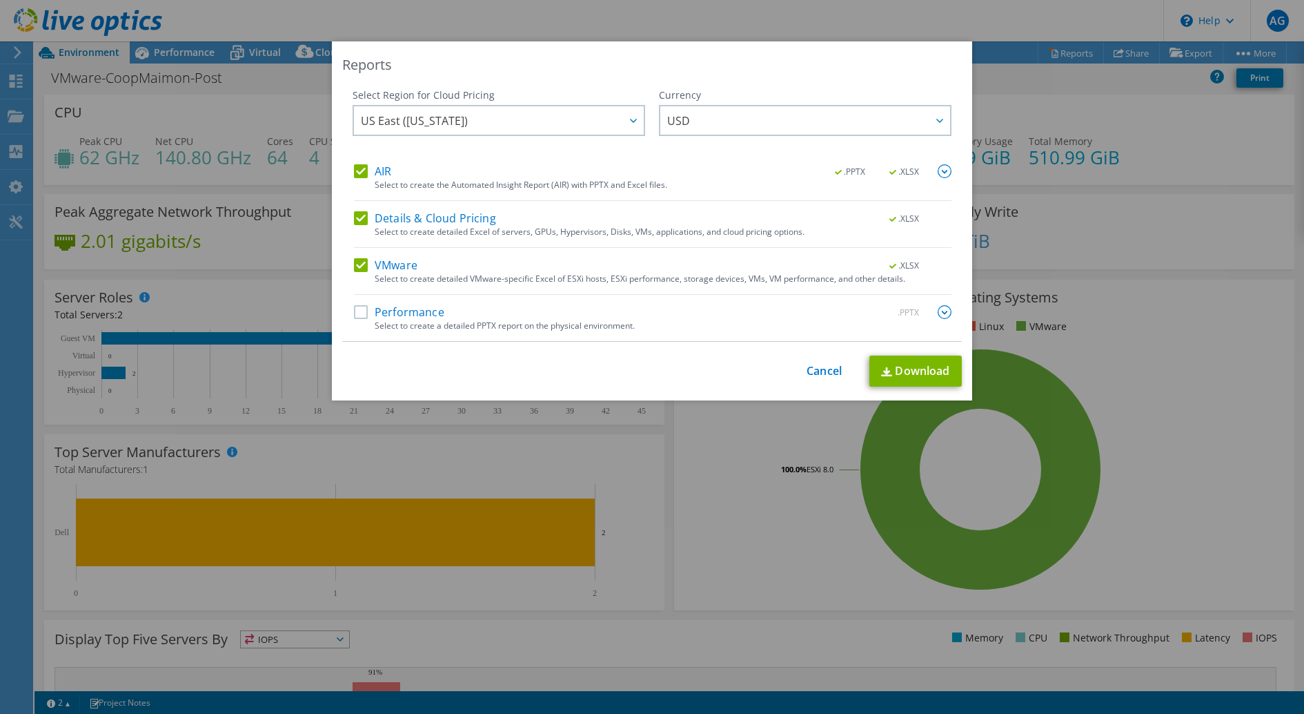
click at [362, 311] on label "Performance" at bounding box center [399, 312] width 90 height 14
click at [0, 0] on input "Performance" at bounding box center [0, 0] width 0 height 0
click at [945, 172] on img at bounding box center [945, 171] width 14 height 14
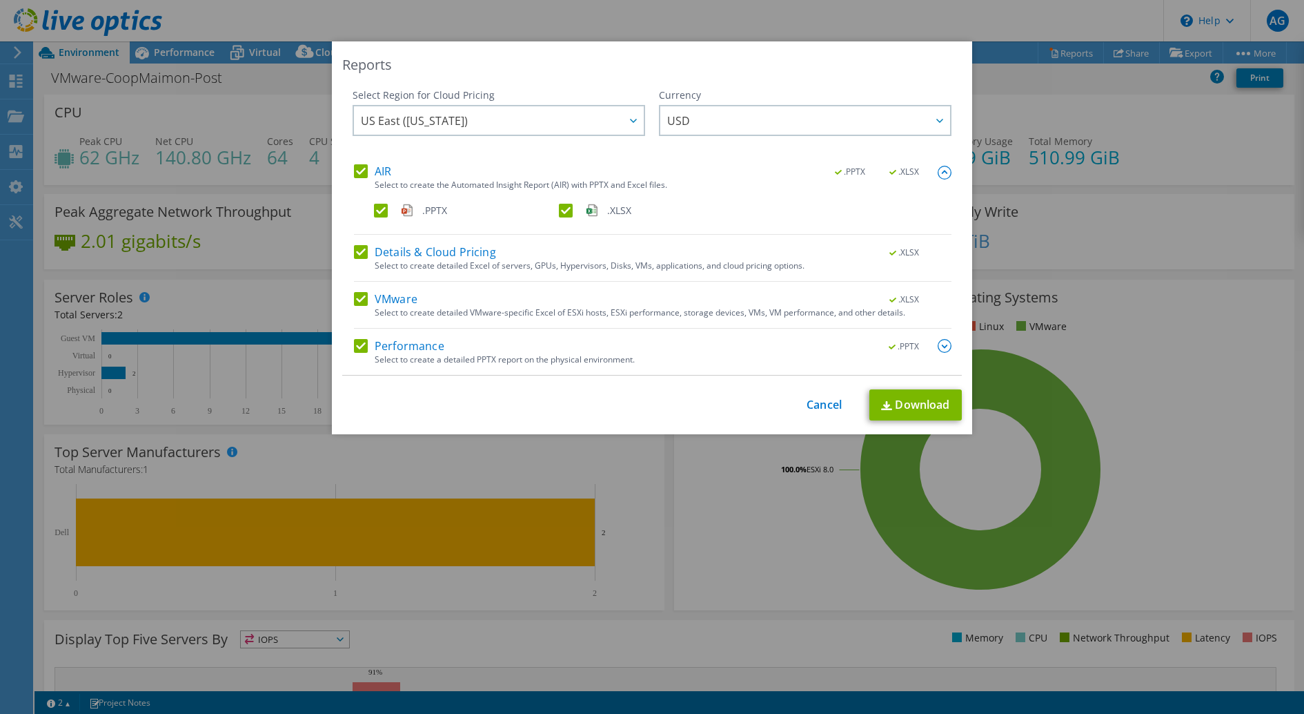
click at [944, 344] on img at bounding box center [945, 346] width 14 height 14
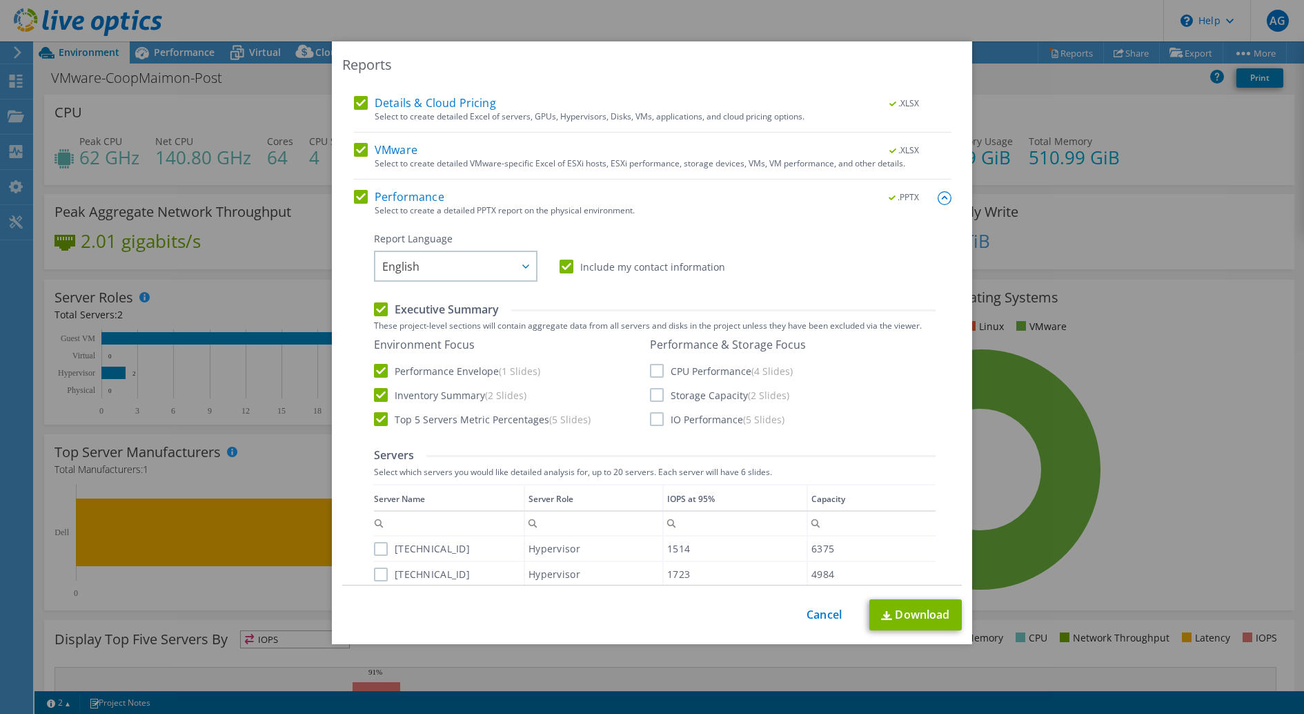
scroll to position [164, 0]
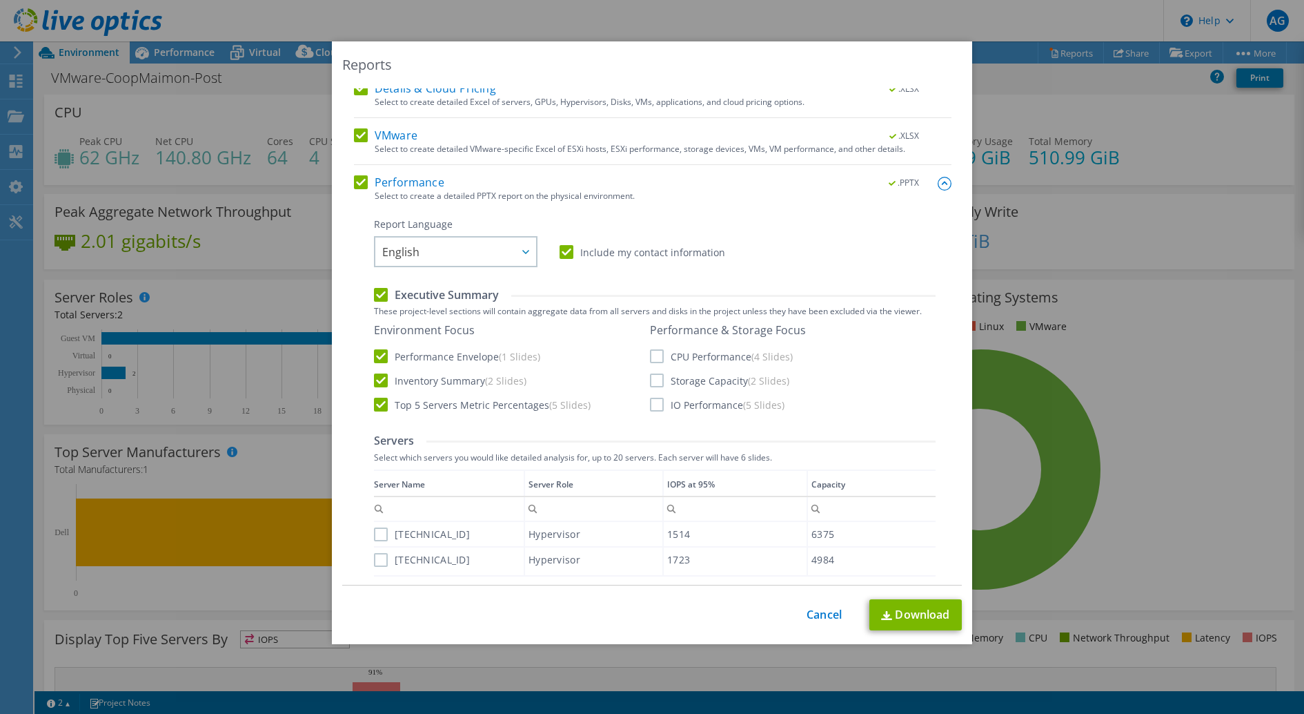
click at [658, 354] on label "CPU Performance (4 Slides)" at bounding box center [721, 356] width 143 height 14
click at [0, 0] on input "CPU Performance (4 Slides)" at bounding box center [0, 0] width 0 height 0
click at [659, 377] on label "Storage Capacity (2 Slides)" at bounding box center [719, 380] width 139 height 14
click at [0, 0] on input "Storage Capacity (2 Slides)" at bounding box center [0, 0] width 0 height 0
click at [659, 406] on label "IO Performance (5 Slides)" at bounding box center [717, 404] width 135 height 14
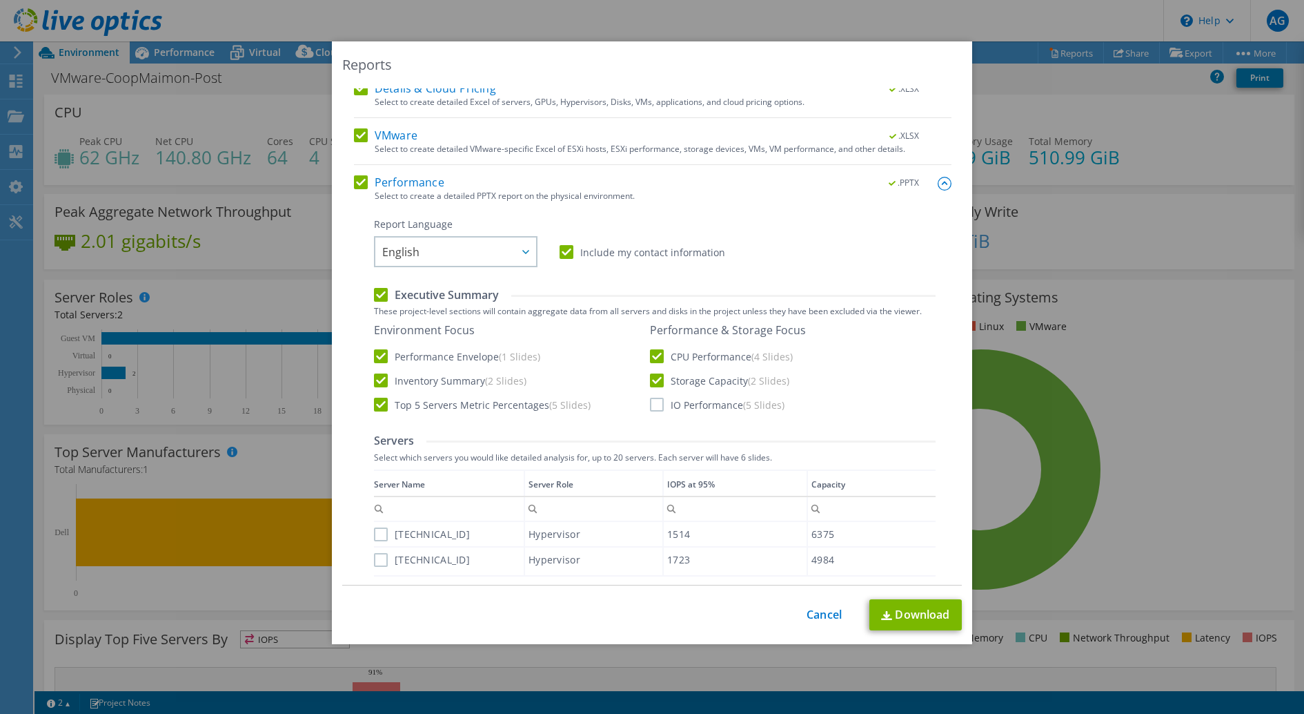
click at [0, 0] on input "IO Performance (5 Slides)" at bounding box center [0, 0] width 0 height 0
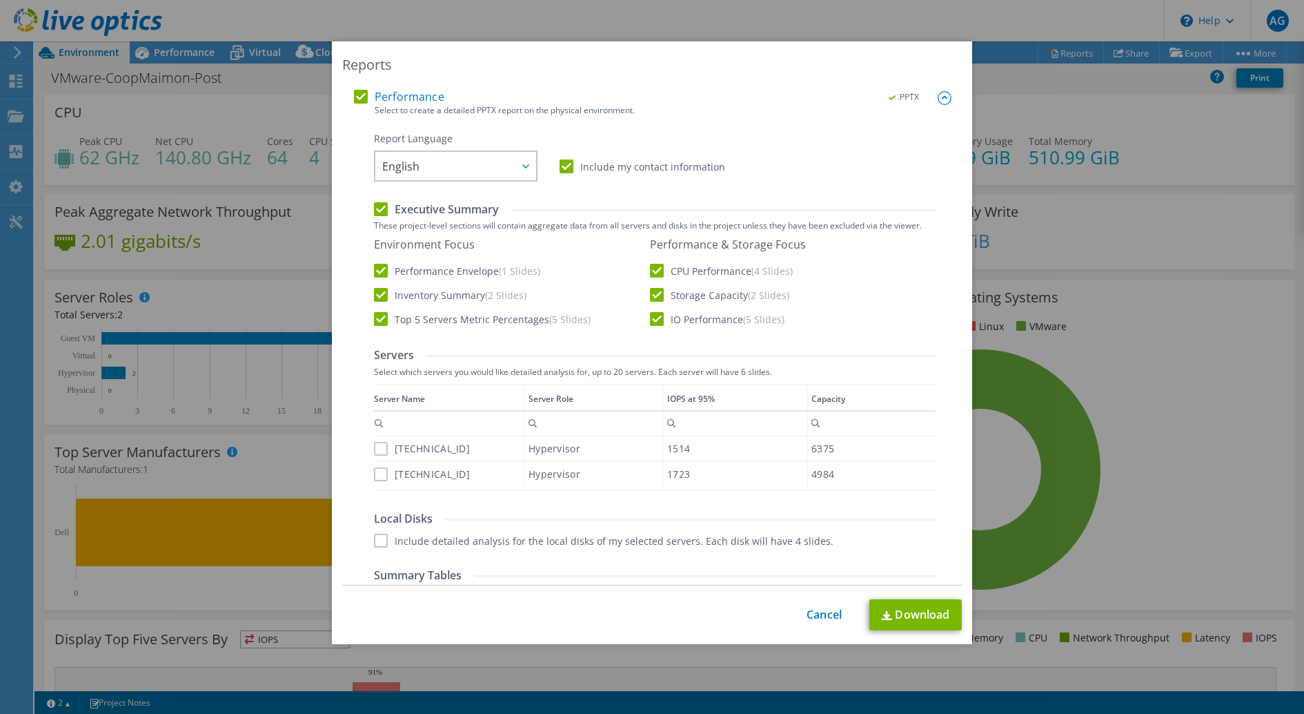
scroll to position [262, 0]
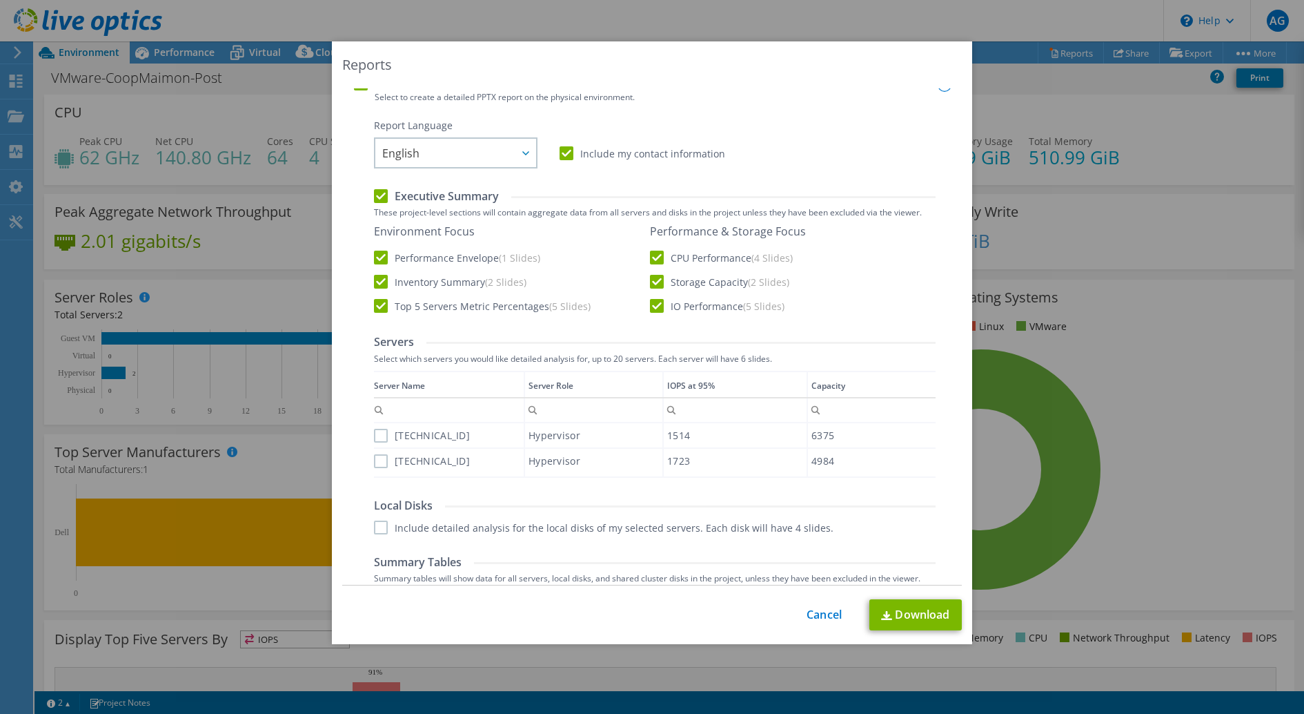
click at [382, 433] on label "[TECHNICAL_ID]" at bounding box center [422, 436] width 96 height 14
click at [0, 0] on input "[TECHNICAL_ID]" at bounding box center [0, 0] width 0 height 0
click at [382, 456] on label "[TECHNICAL_ID]" at bounding box center [422, 461] width 96 height 14
click at [0, 0] on input "[TECHNICAL_ID]" at bounding box center [0, 0] width 0 height 0
click at [382, 525] on label "Include detailed analysis for the local disks of my selected servers. Each disk…" at bounding box center [604, 527] width 460 height 14
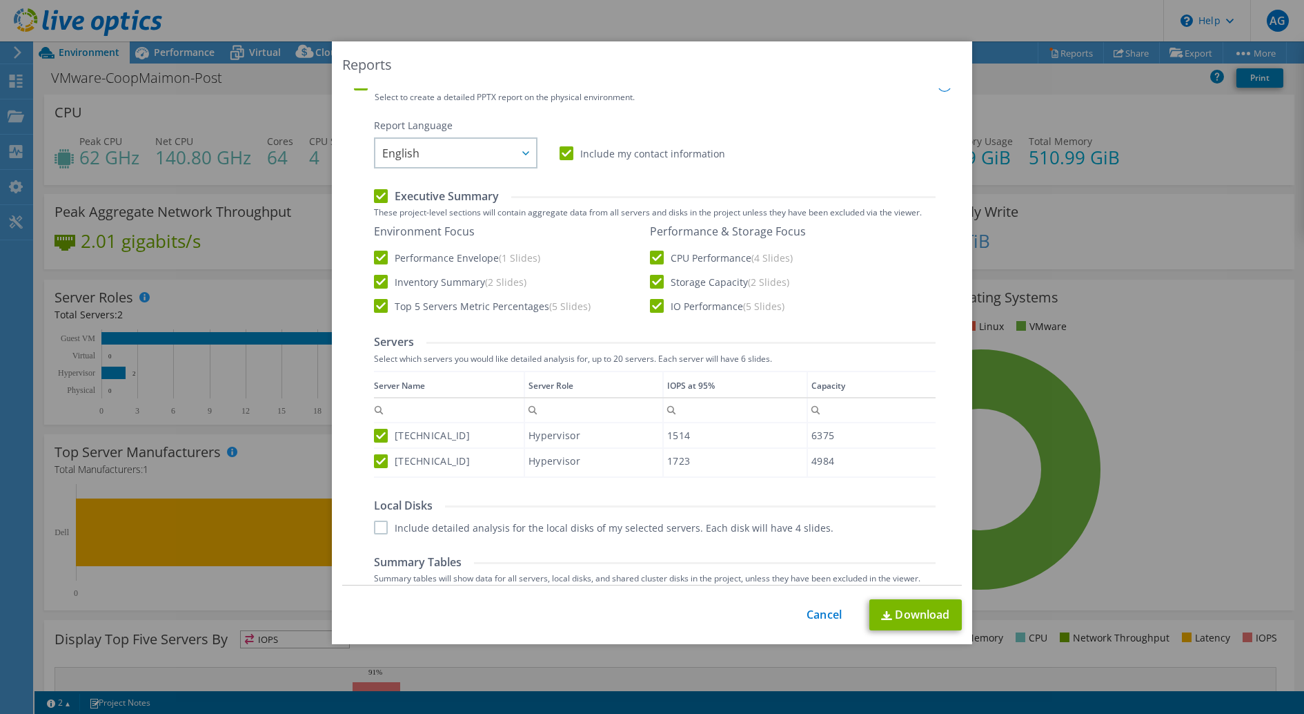
click at [0, 0] on input "Include detailed analysis for the local disks of my selected servers. Each disk…" at bounding box center [0, 0] width 0 height 0
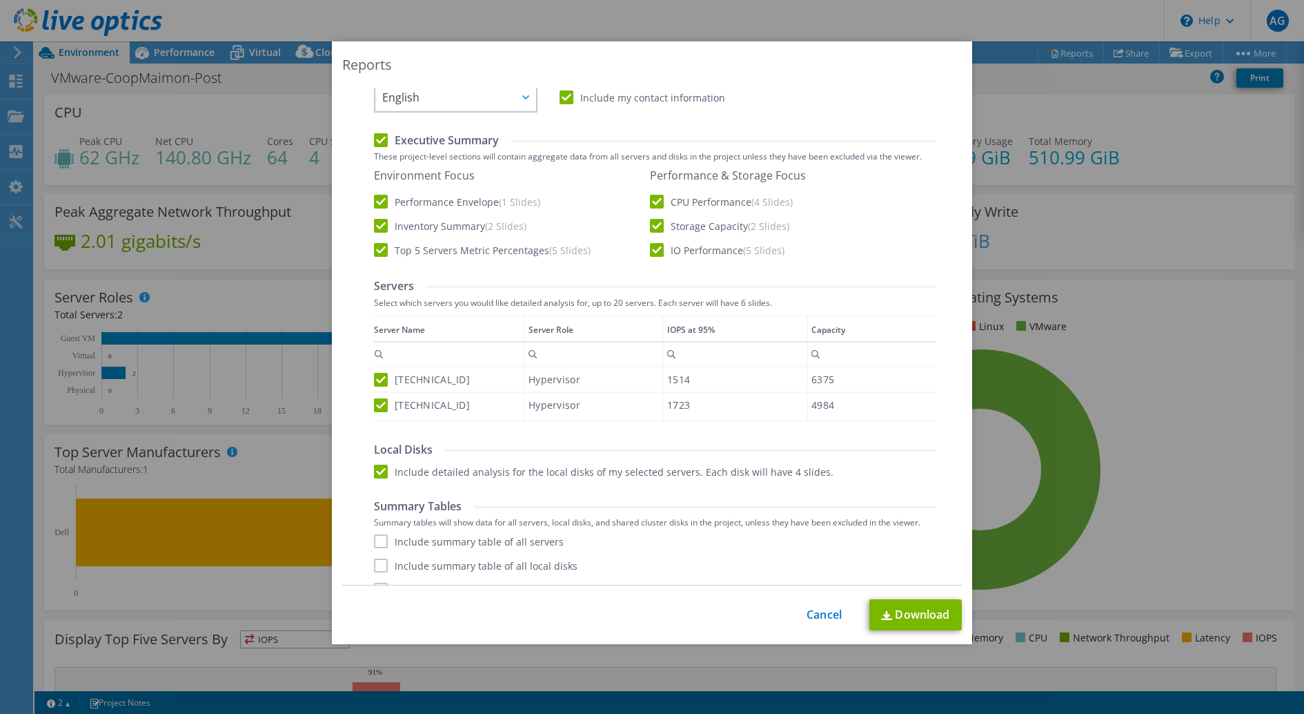
scroll to position [339, 0]
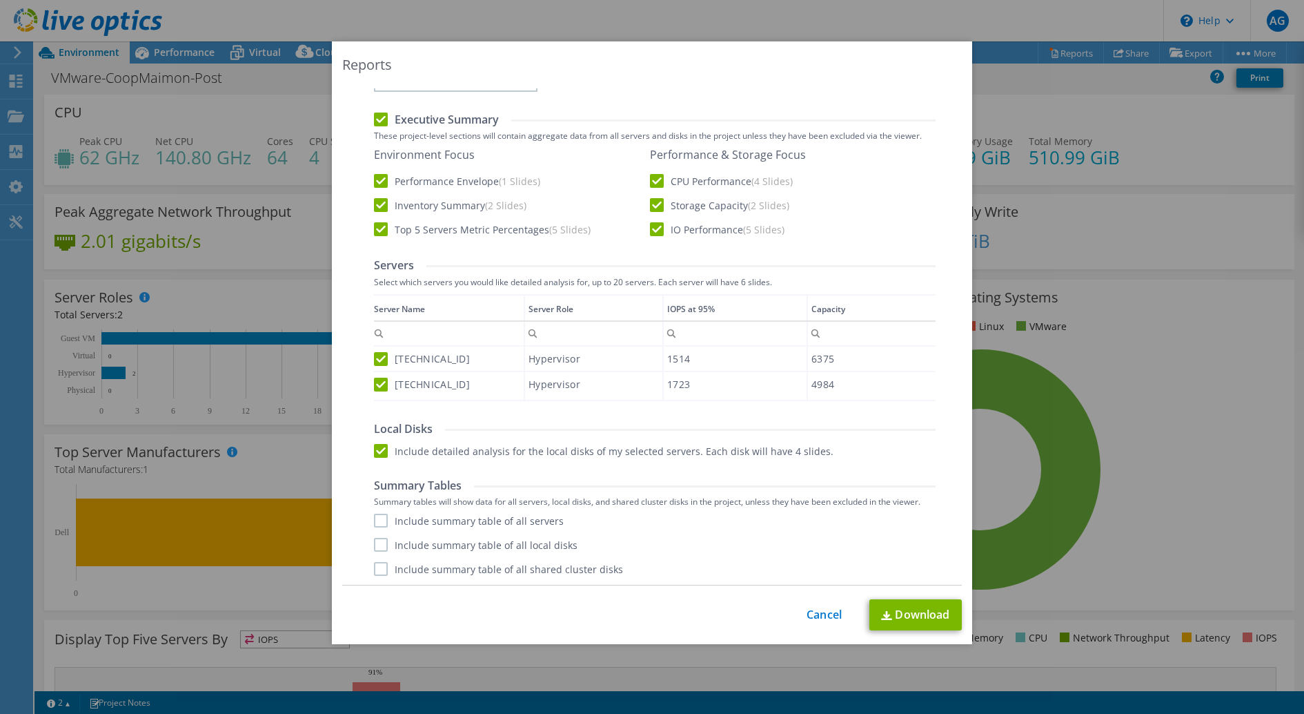
click at [382, 521] on label "Include summary table of all servers" at bounding box center [469, 520] width 190 height 14
click at [0, 0] on input "Include summary table of all servers" at bounding box center [0, 0] width 0 height 0
click at [382, 546] on label "Include summary table of all local disks" at bounding box center [476, 545] width 204 height 14
click at [0, 0] on input "Include summary table of all local disks" at bounding box center [0, 0] width 0 height 0
click at [382, 568] on label "Include summary table of all shared cluster disks" at bounding box center [498, 569] width 249 height 14
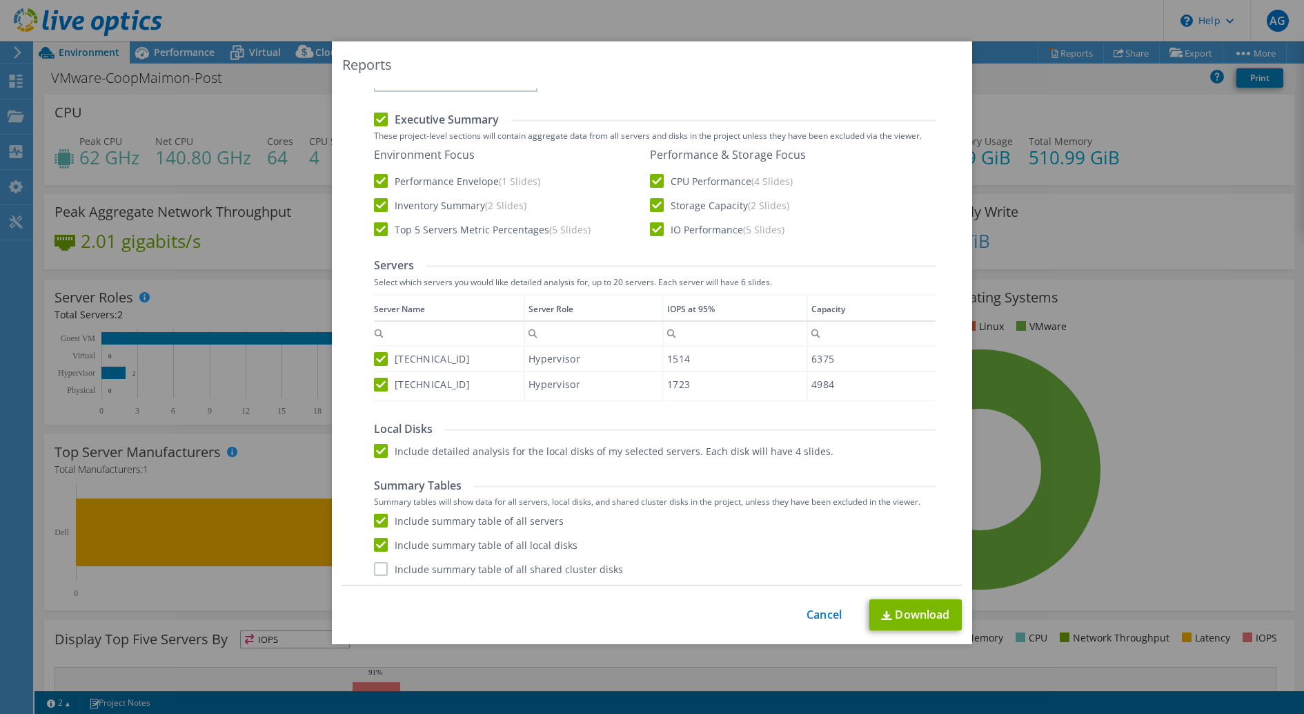
click at [0, 0] on input "Include summary table of all shared cluster disks" at bounding box center [0, 0] width 0 height 0
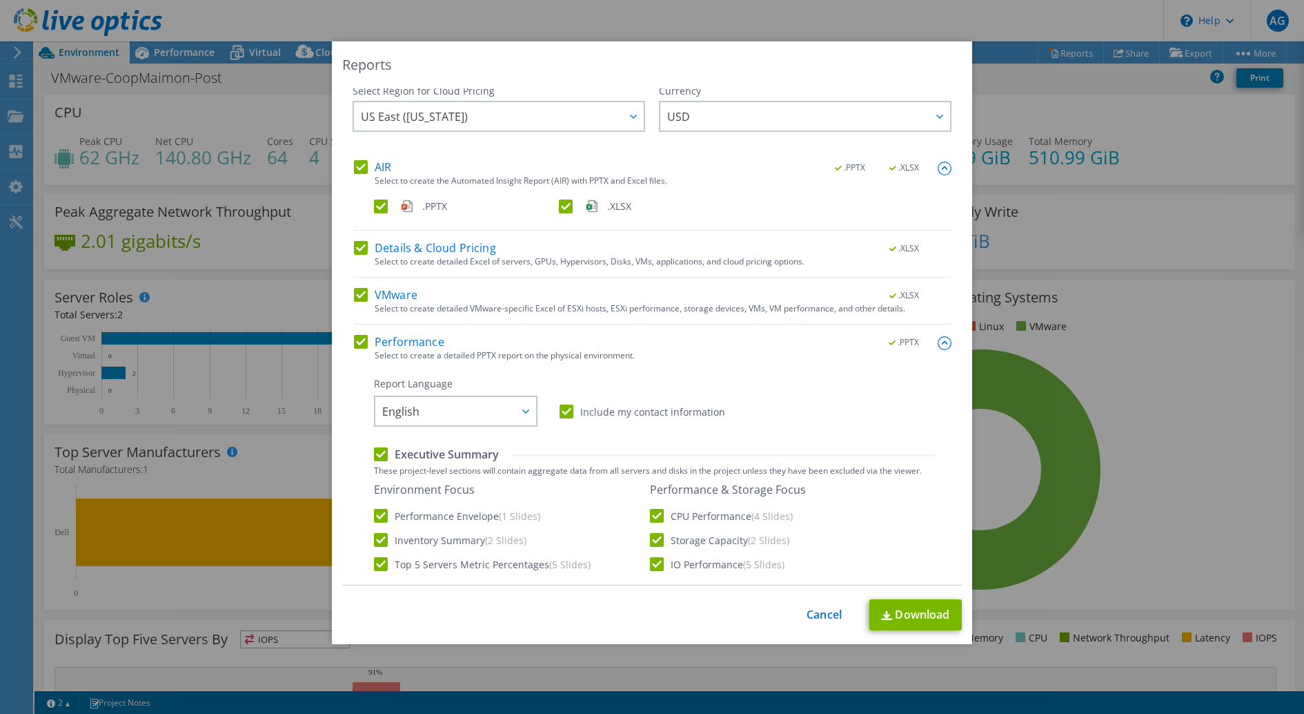
scroll to position [0, 0]
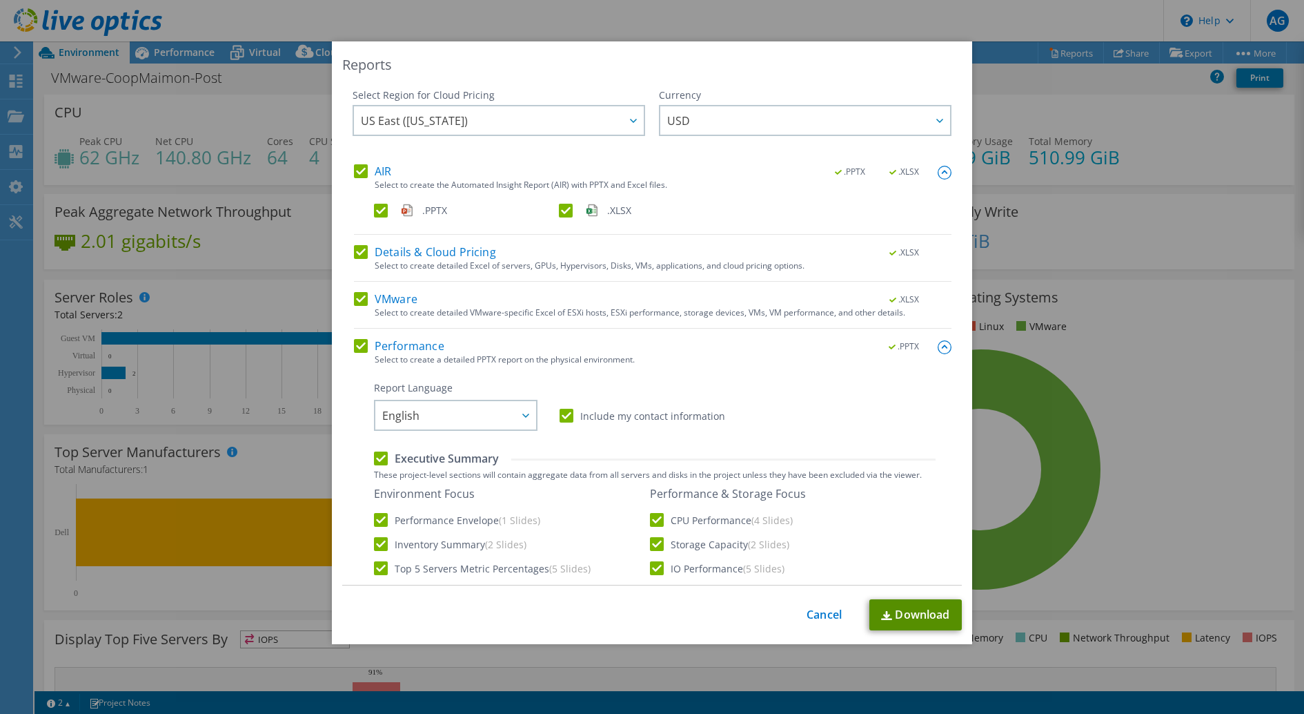
click at [929, 616] on link "Download" at bounding box center [915, 614] width 92 height 31
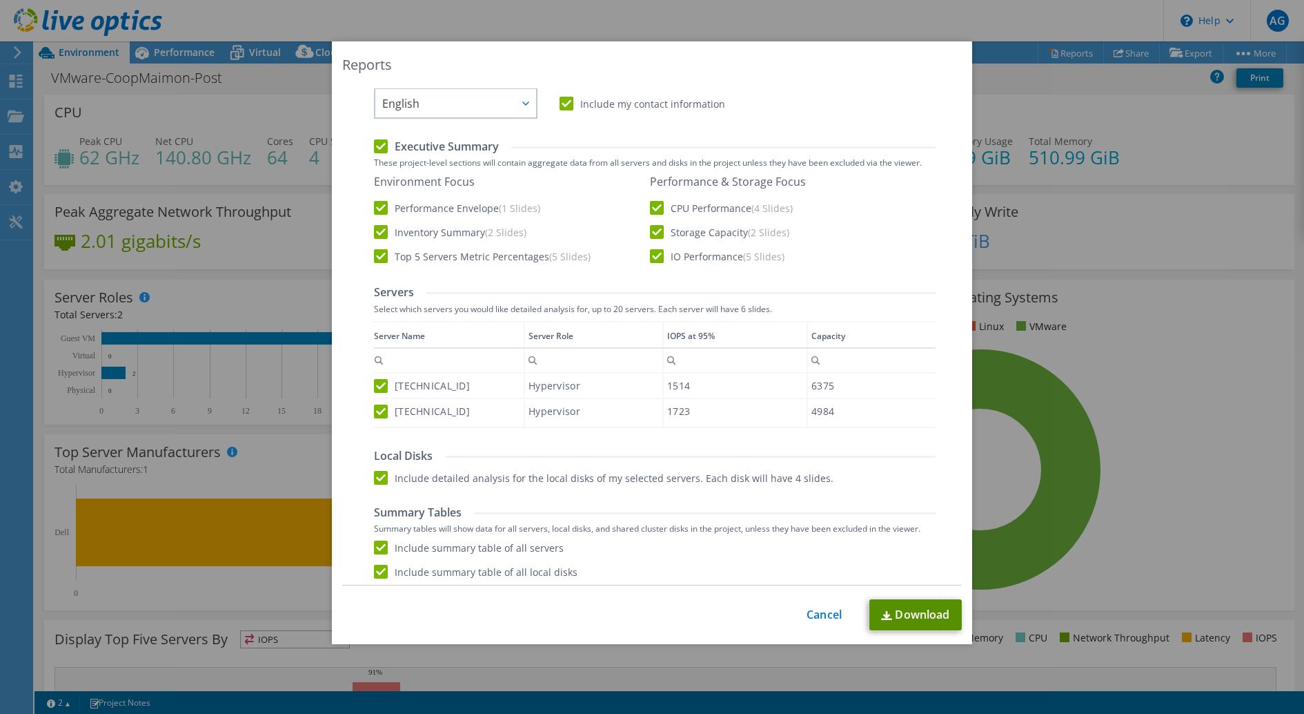
scroll to position [321, 0]
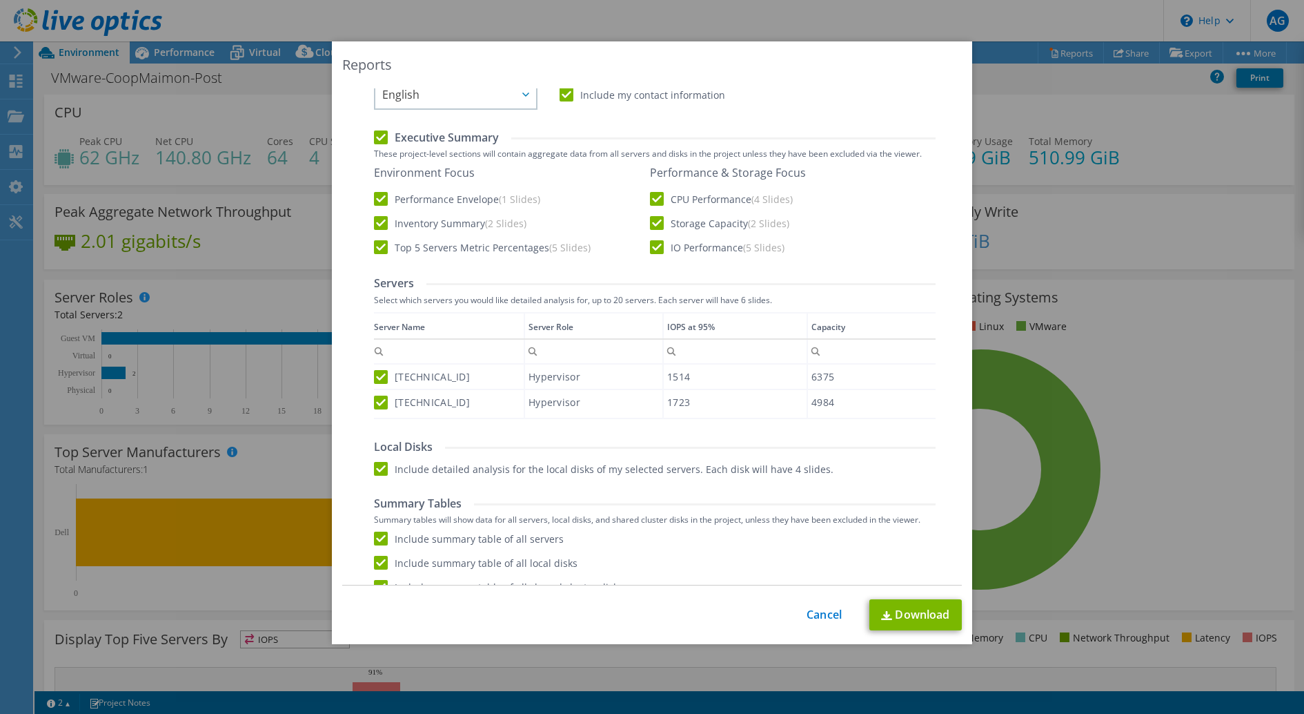
click at [213, 230] on div "Reports Select Region for Cloud Pricing Asia Pacific ([GEOGRAPHIC_DATA]) [GEOGR…" at bounding box center [652, 356] width 1304 height 631
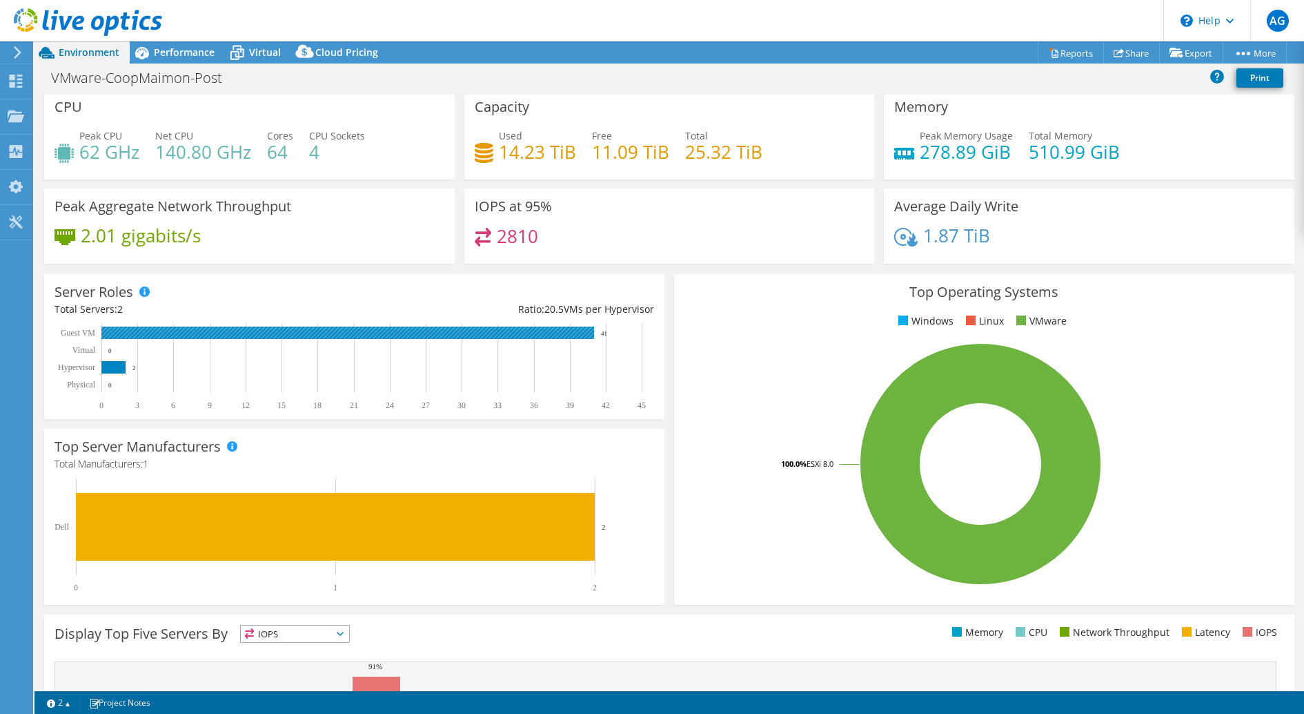
scroll to position [0, 0]
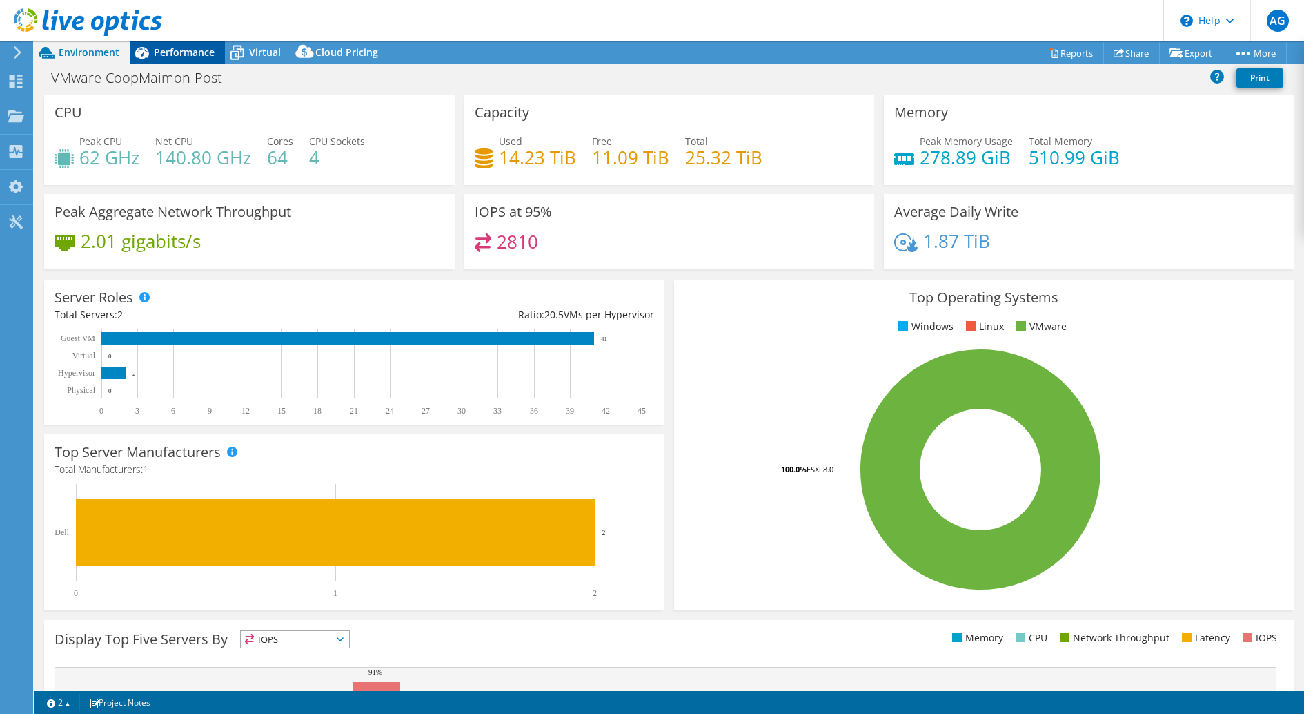
click at [201, 50] on span "Performance" at bounding box center [184, 52] width 61 height 13
